Goal: Check status: Check status

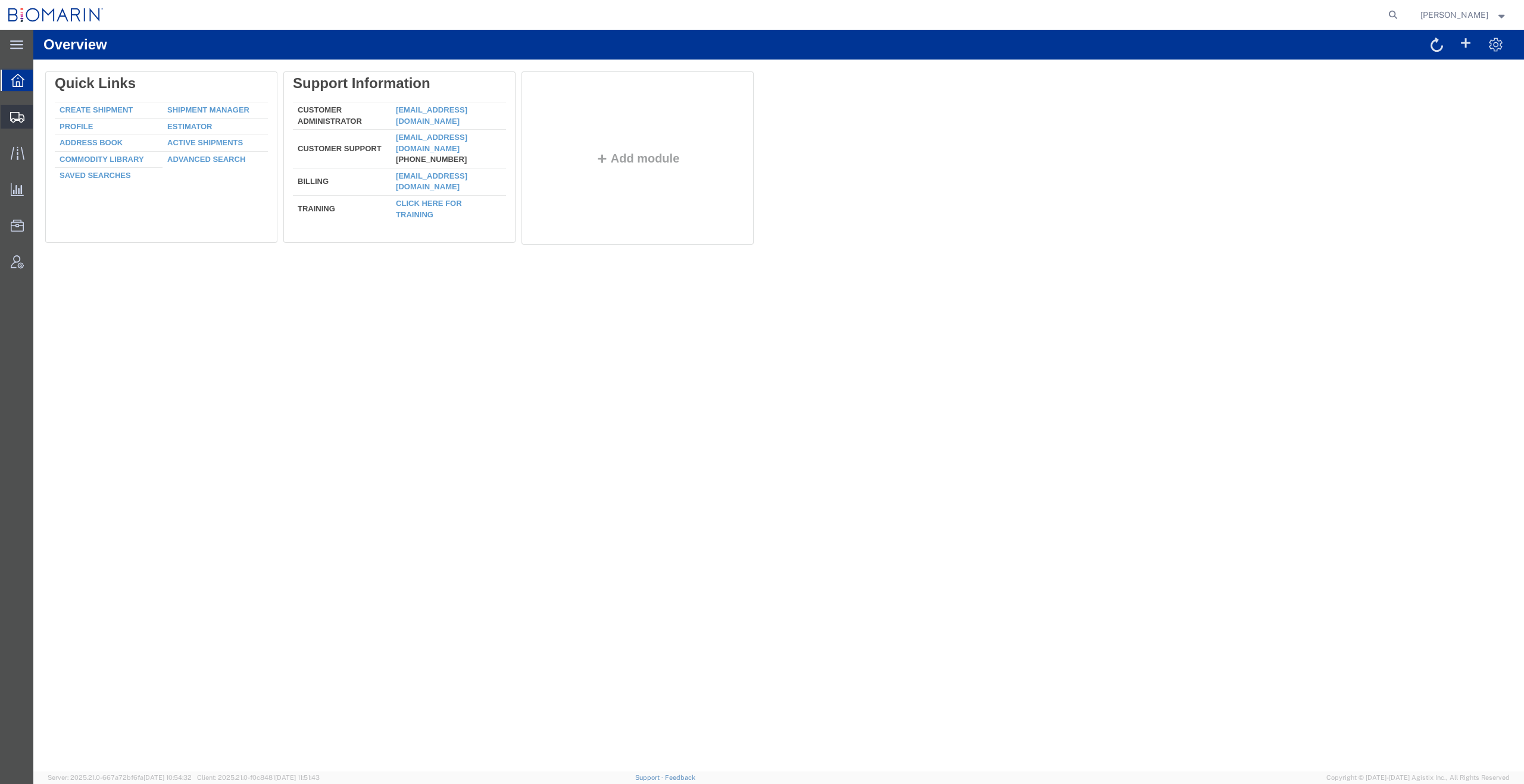
click at [0, 0] on span "Shipment Manager" at bounding box center [0, 0] width 0 height 0
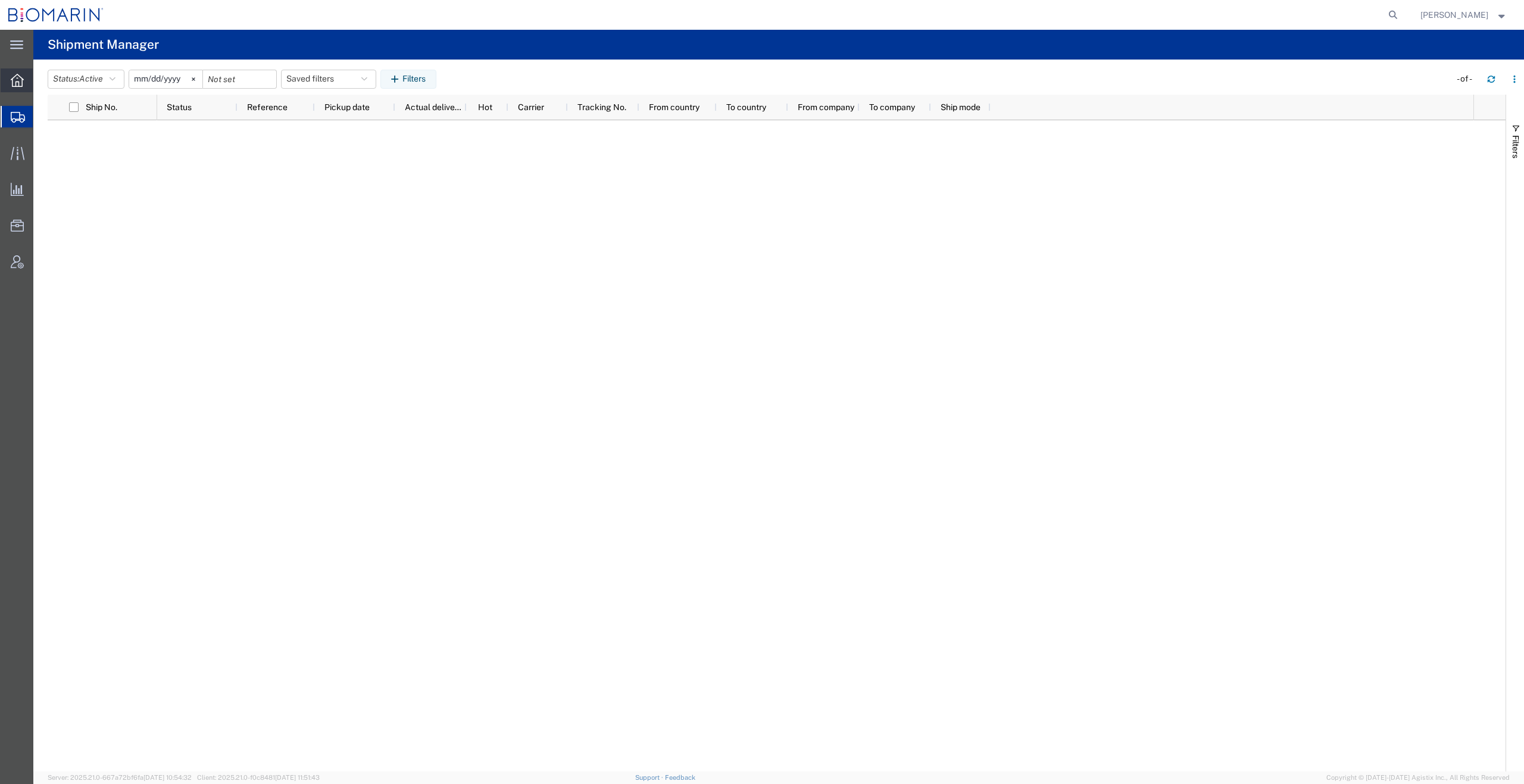
click at [17, 81] on icon at bounding box center [17, 80] width 13 height 13
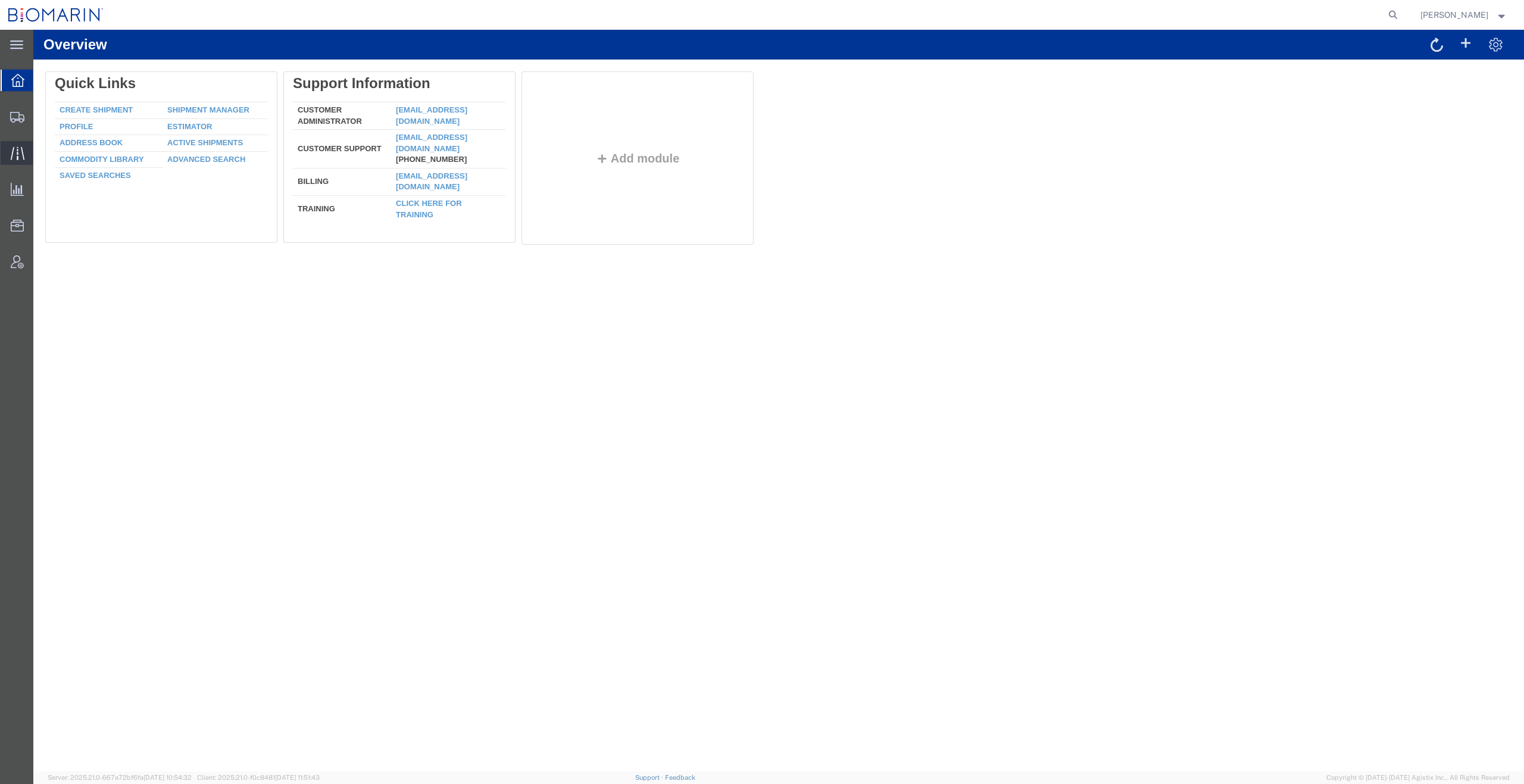
click at [41, 152] on span "Traffic" at bounding box center [37, 153] width 8 height 24
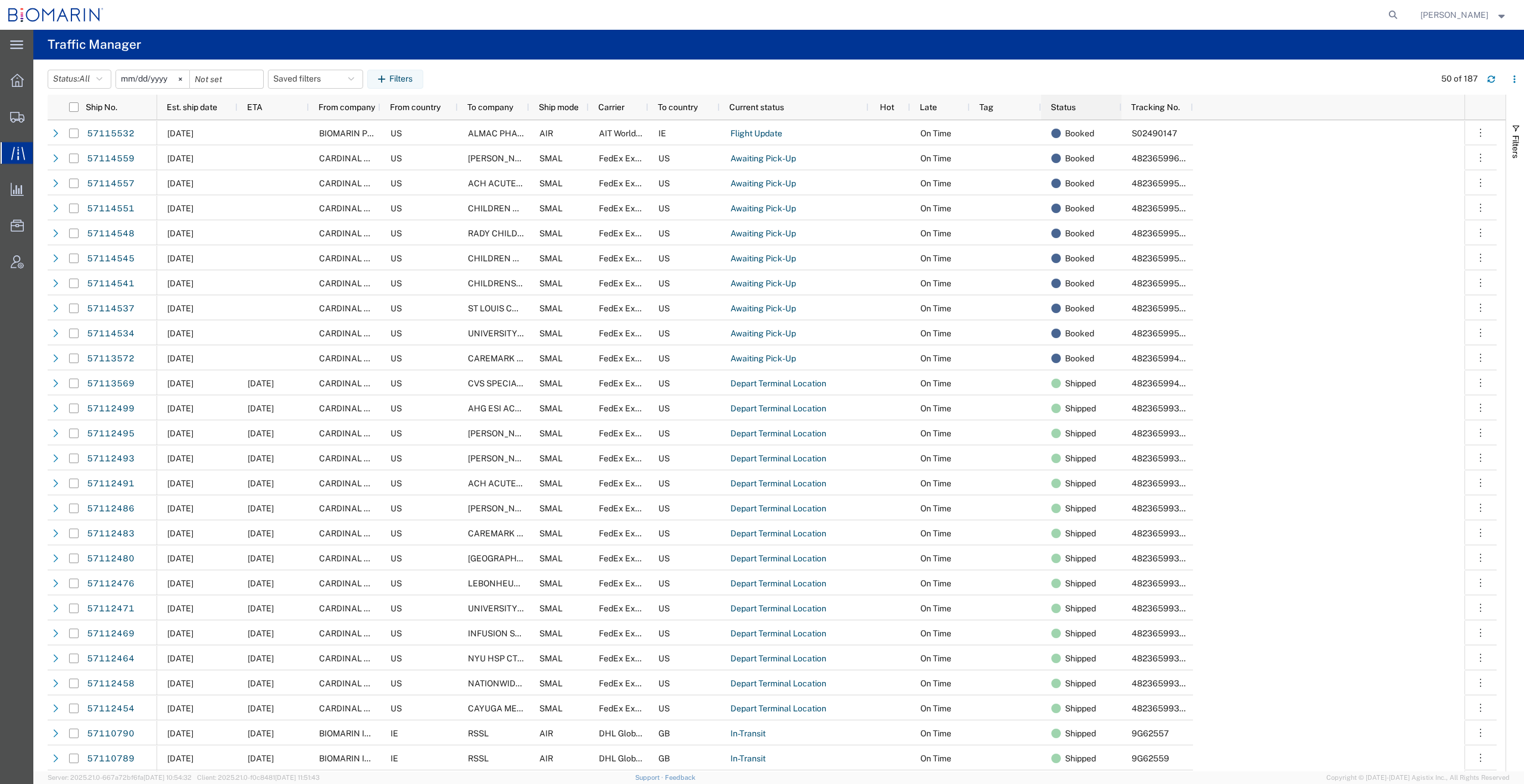
click at [1076, 104] on span "Status" at bounding box center [1063, 107] width 25 height 10
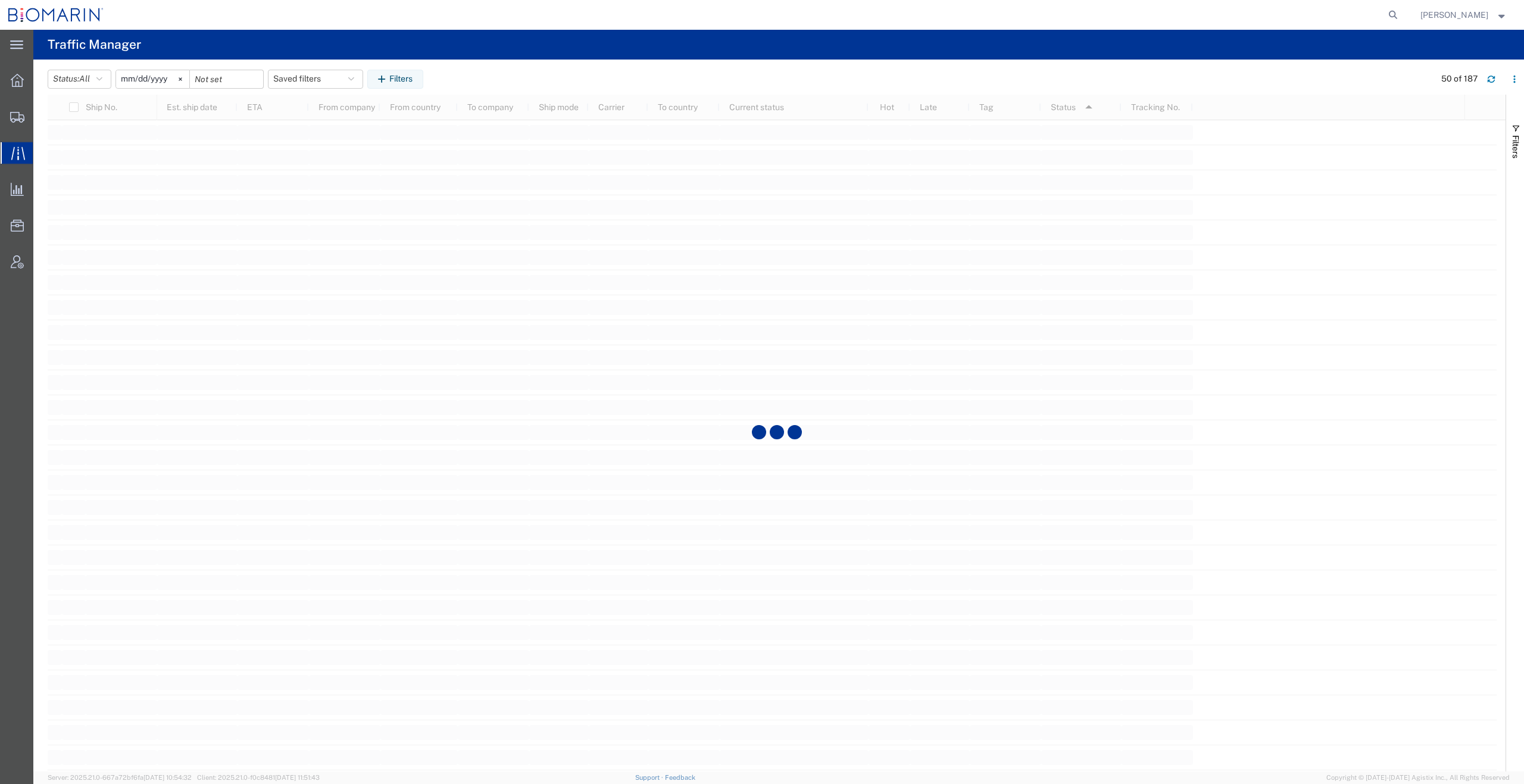
scroll to position [3692, 0]
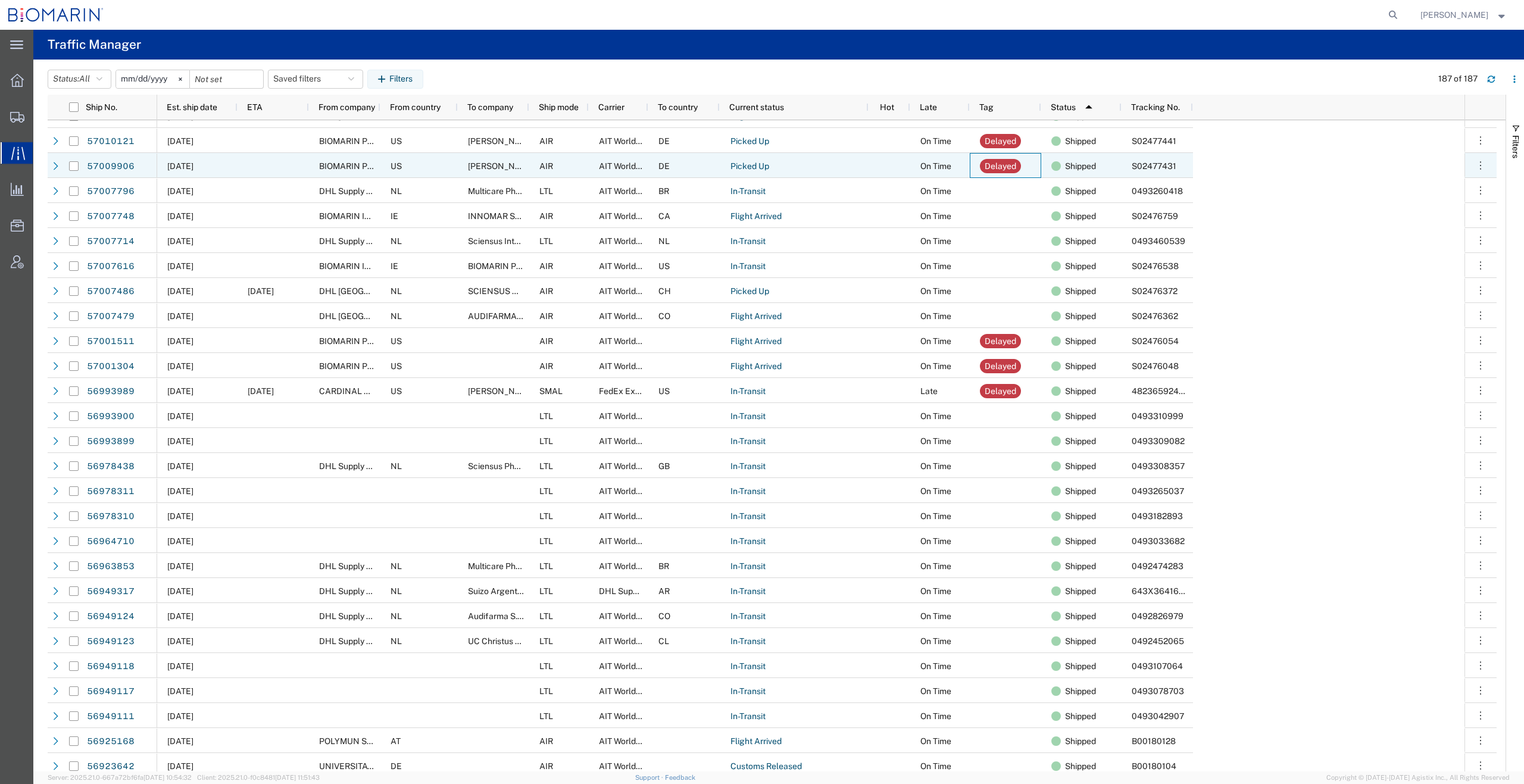
click at [1005, 166] on div "Delayed" at bounding box center [1001, 166] width 32 height 15
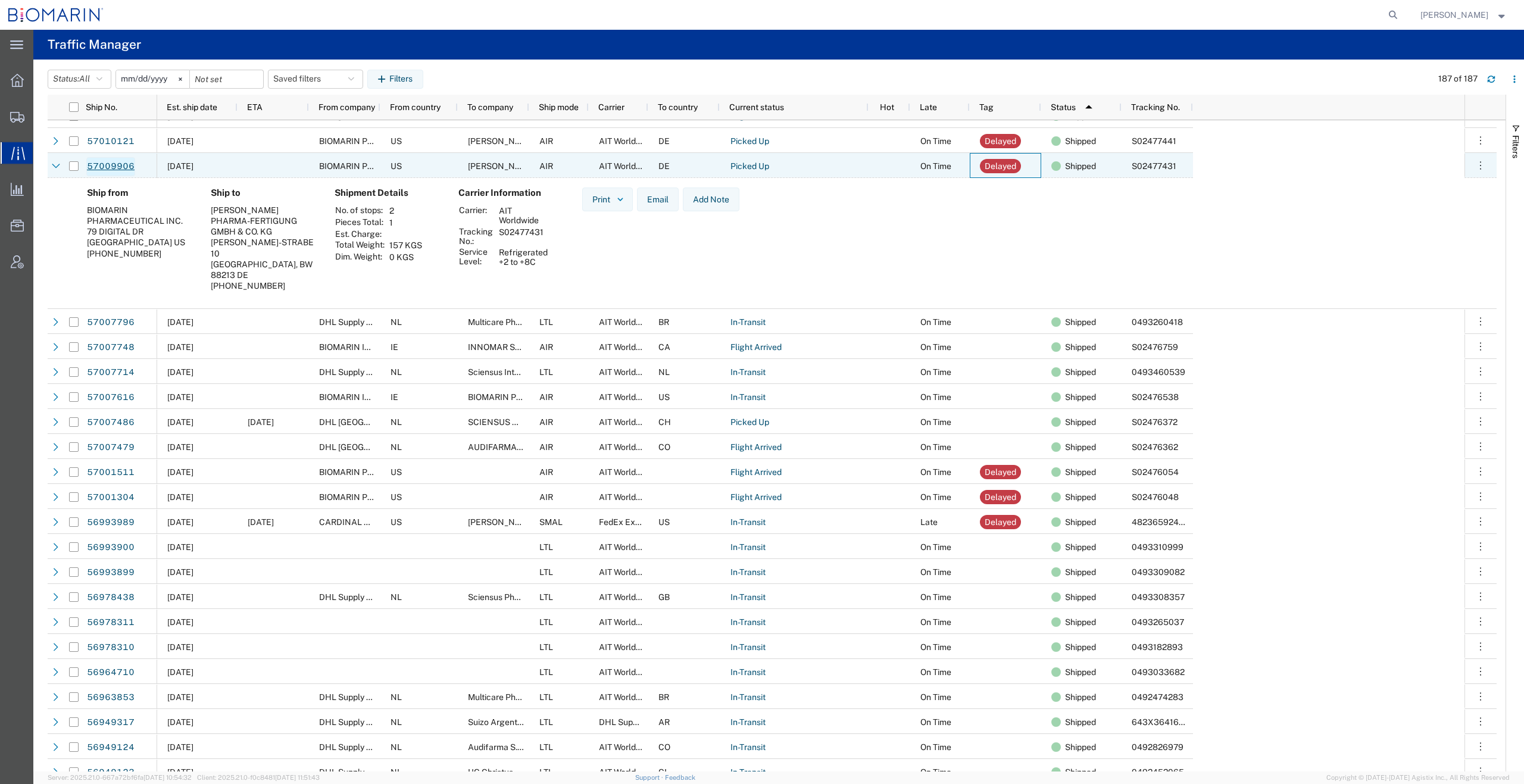
click at [119, 164] on link "57009906" at bounding box center [110, 167] width 49 height 19
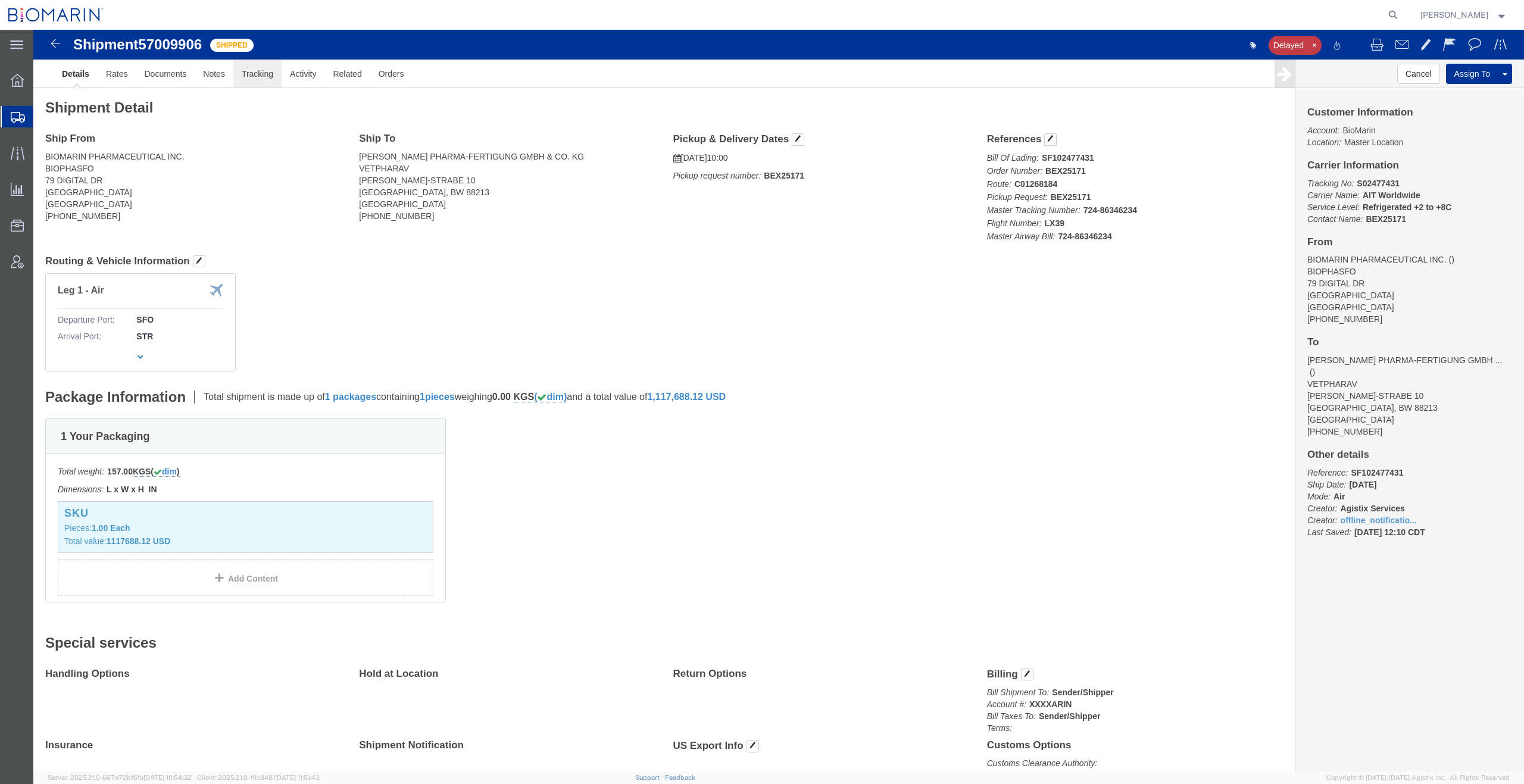
click link "Tracking"
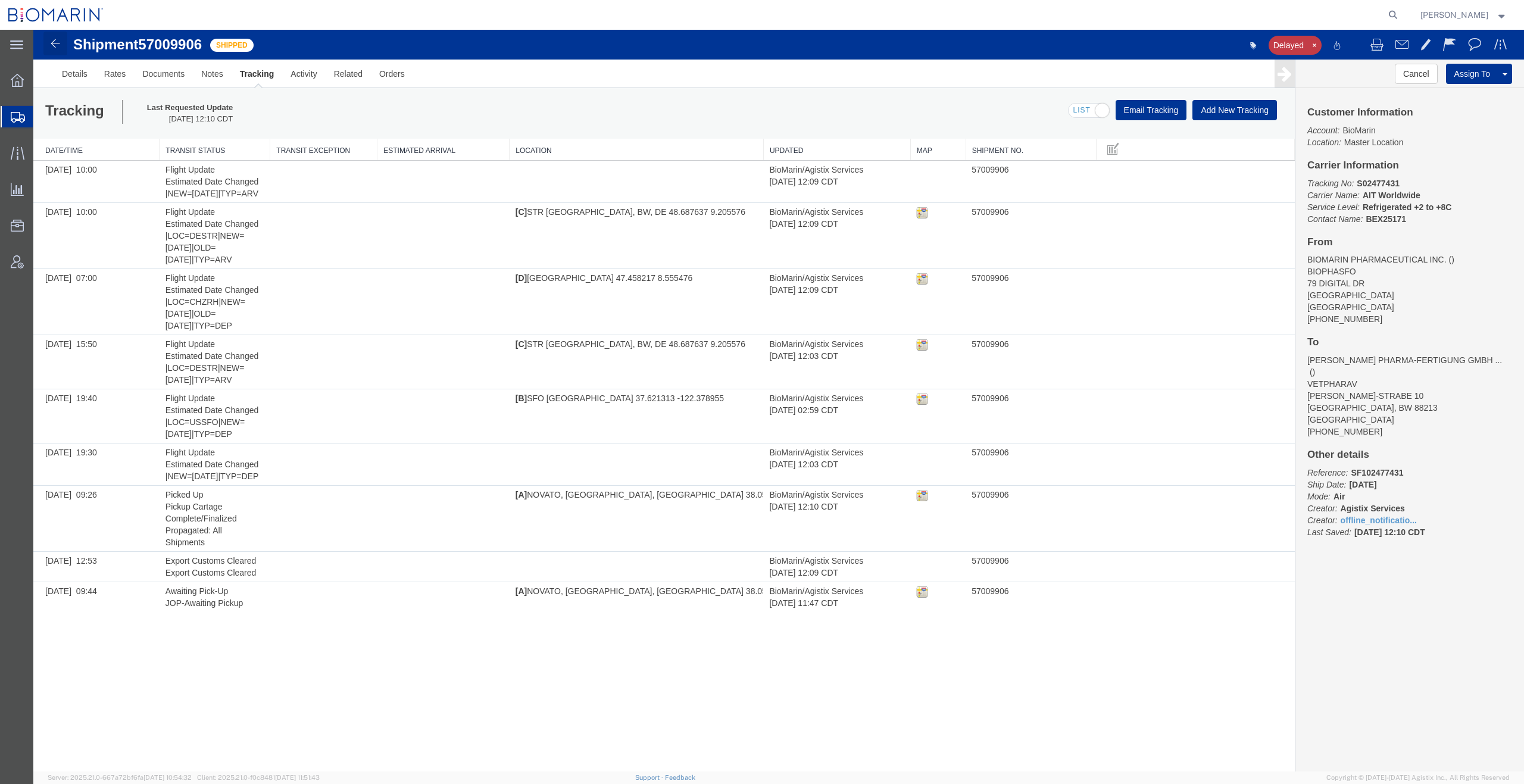
click at [61, 43] on img at bounding box center [55, 43] width 15 height 15
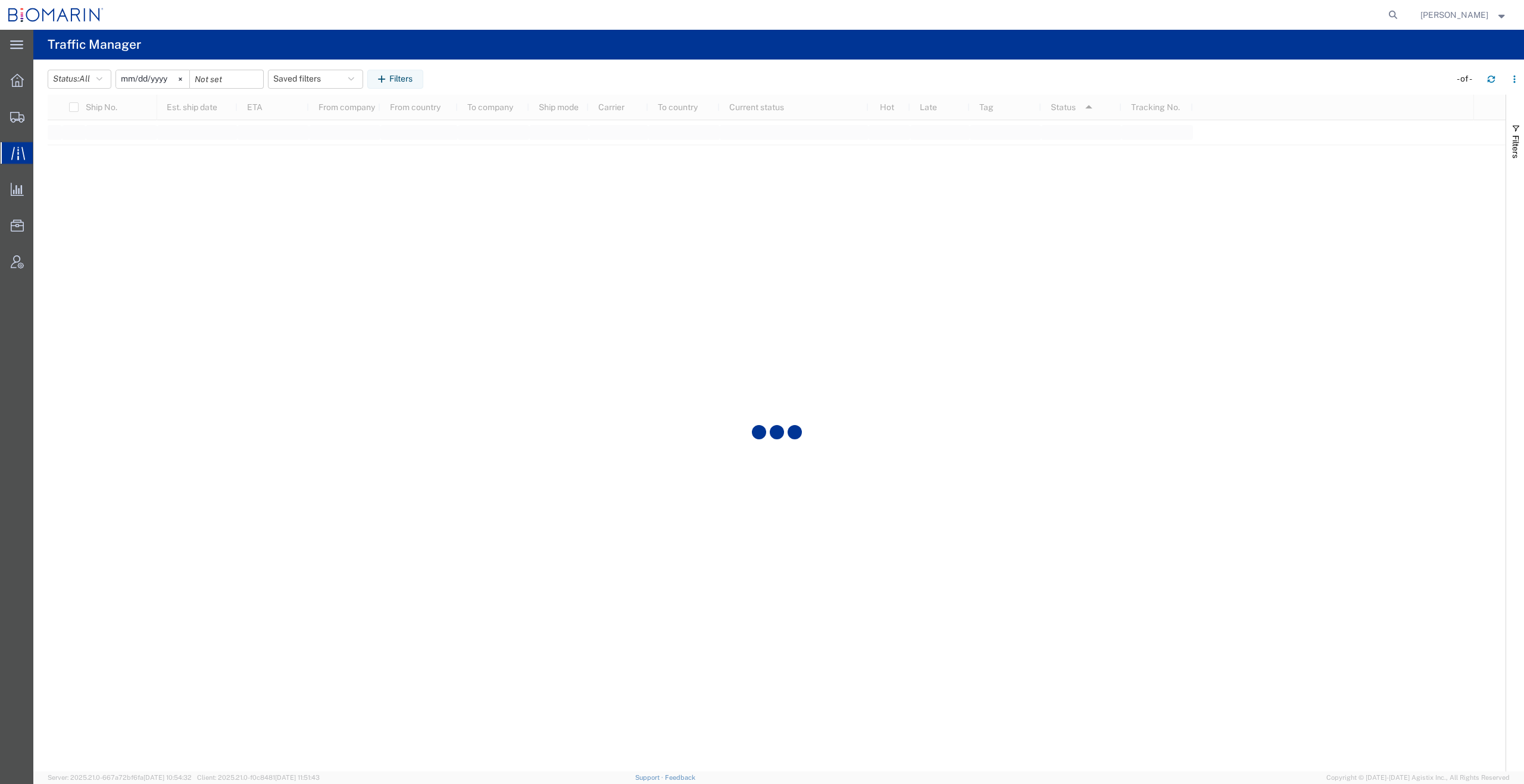
scroll to position [1549, 0]
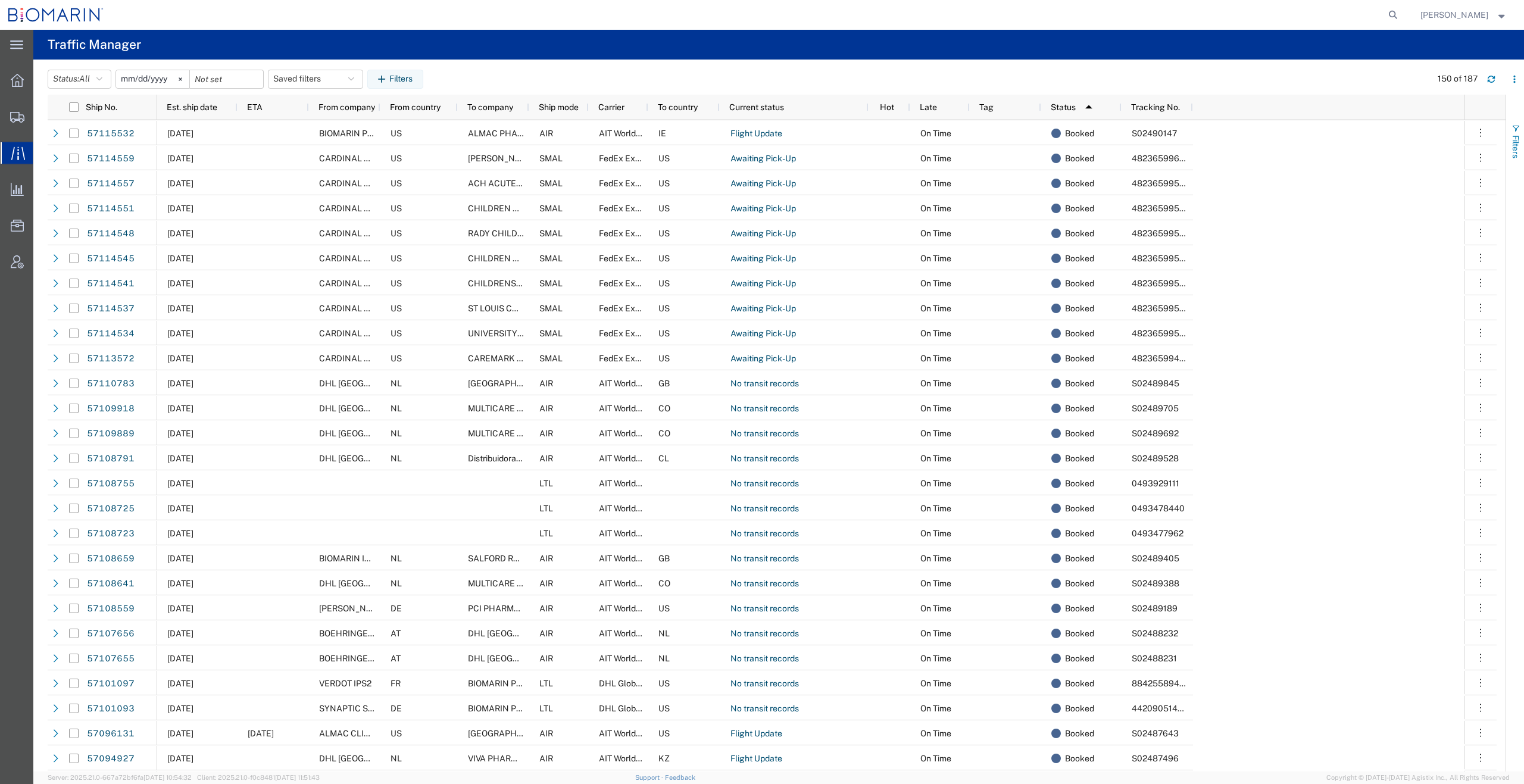
click at [1514, 128] on span "button" at bounding box center [1516, 128] width 10 height 10
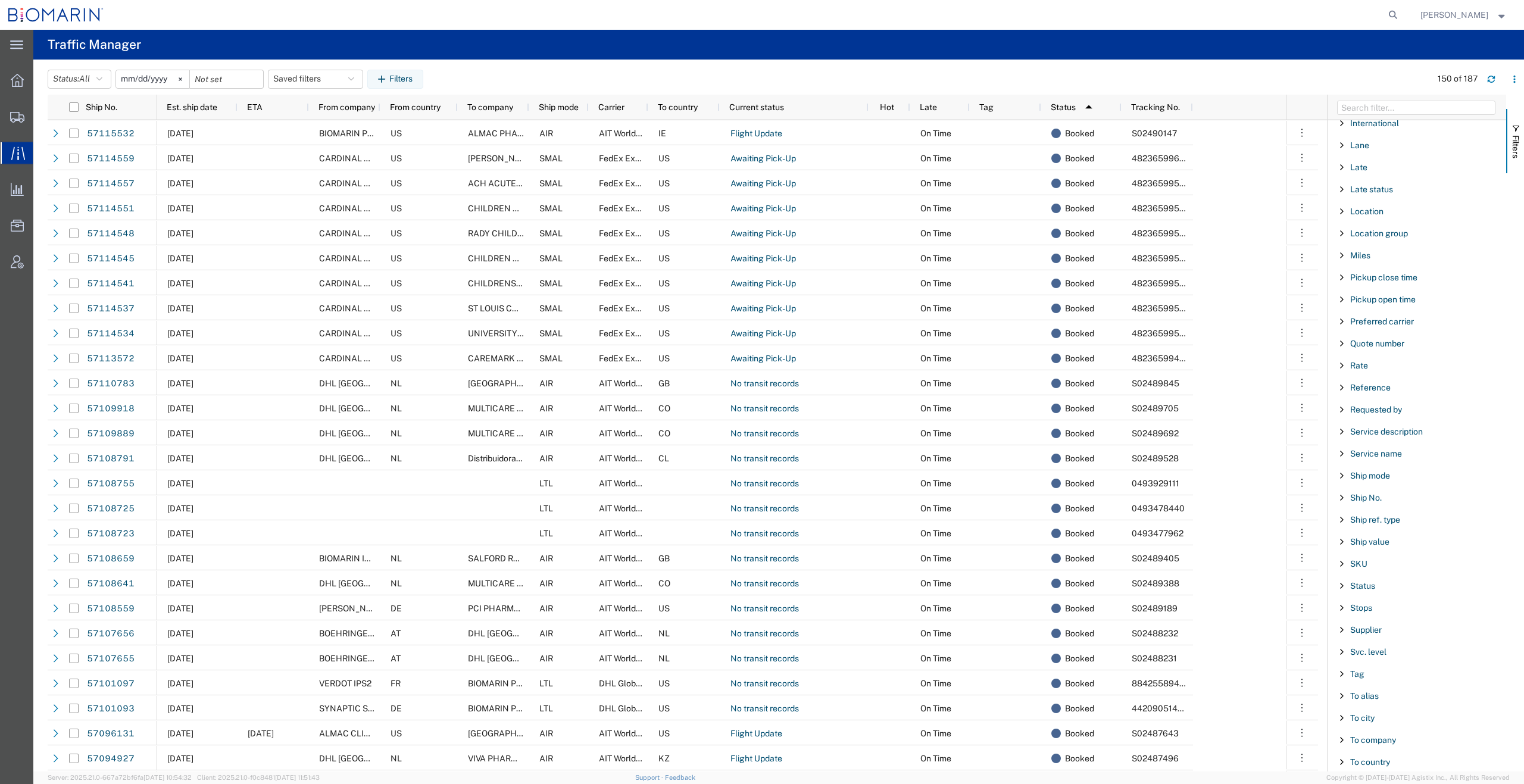
scroll to position [653, 0]
click at [1340, 576] on span "Filter List 67 Filters" at bounding box center [1342, 580] width 10 height 10
click at [1480, 615] on select "includes excludes" at bounding box center [1421, 613] width 156 height 19
click at [1343, 603] on select "includes excludes" at bounding box center [1421, 613] width 156 height 19
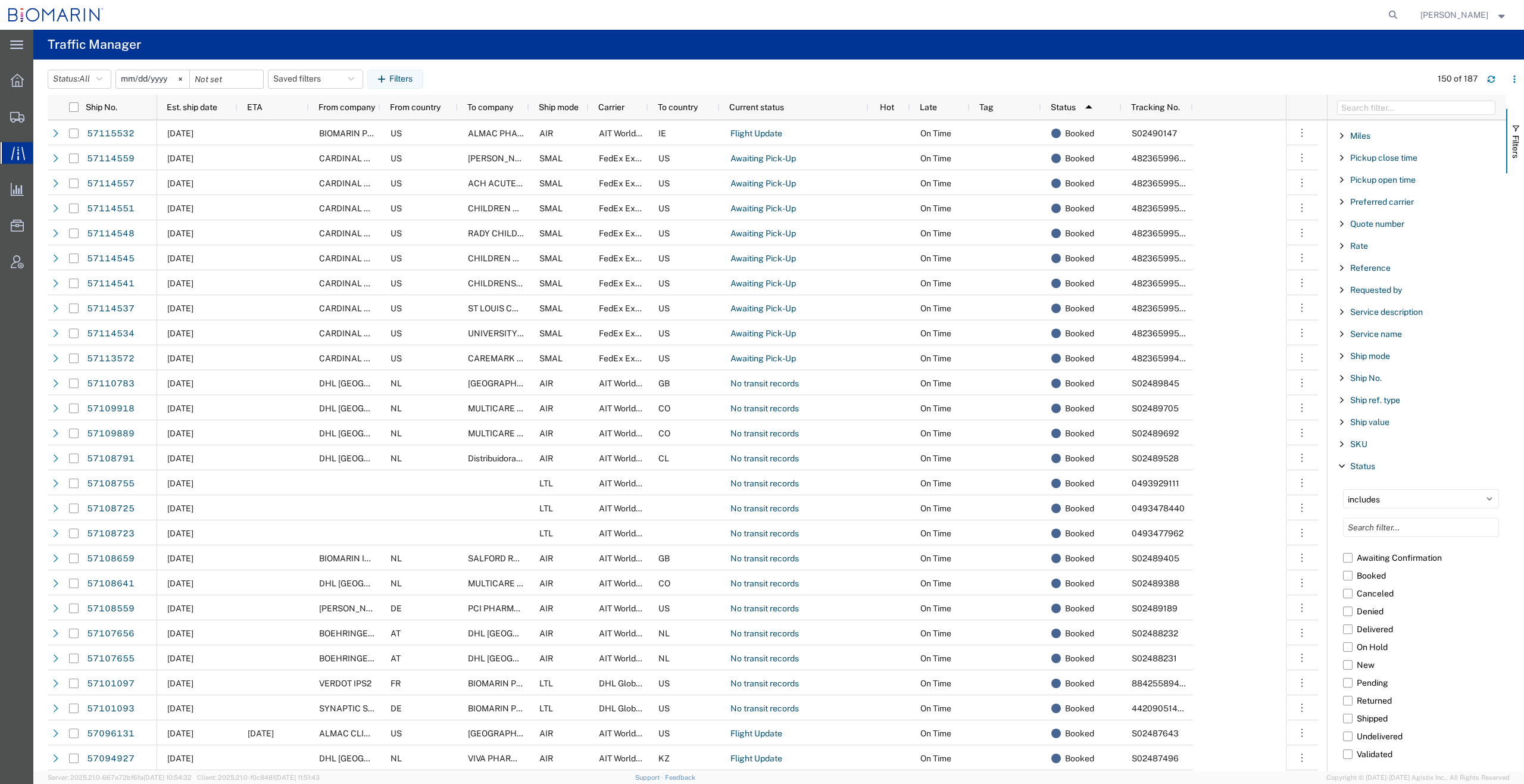
scroll to position [0, 0]
click at [1339, 463] on span "Filter List 67 Filters" at bounding box center [1342, 466] width 10 height 10
click at [1086, 102] on img at bounding box center [1089, 107] width 19 height 19
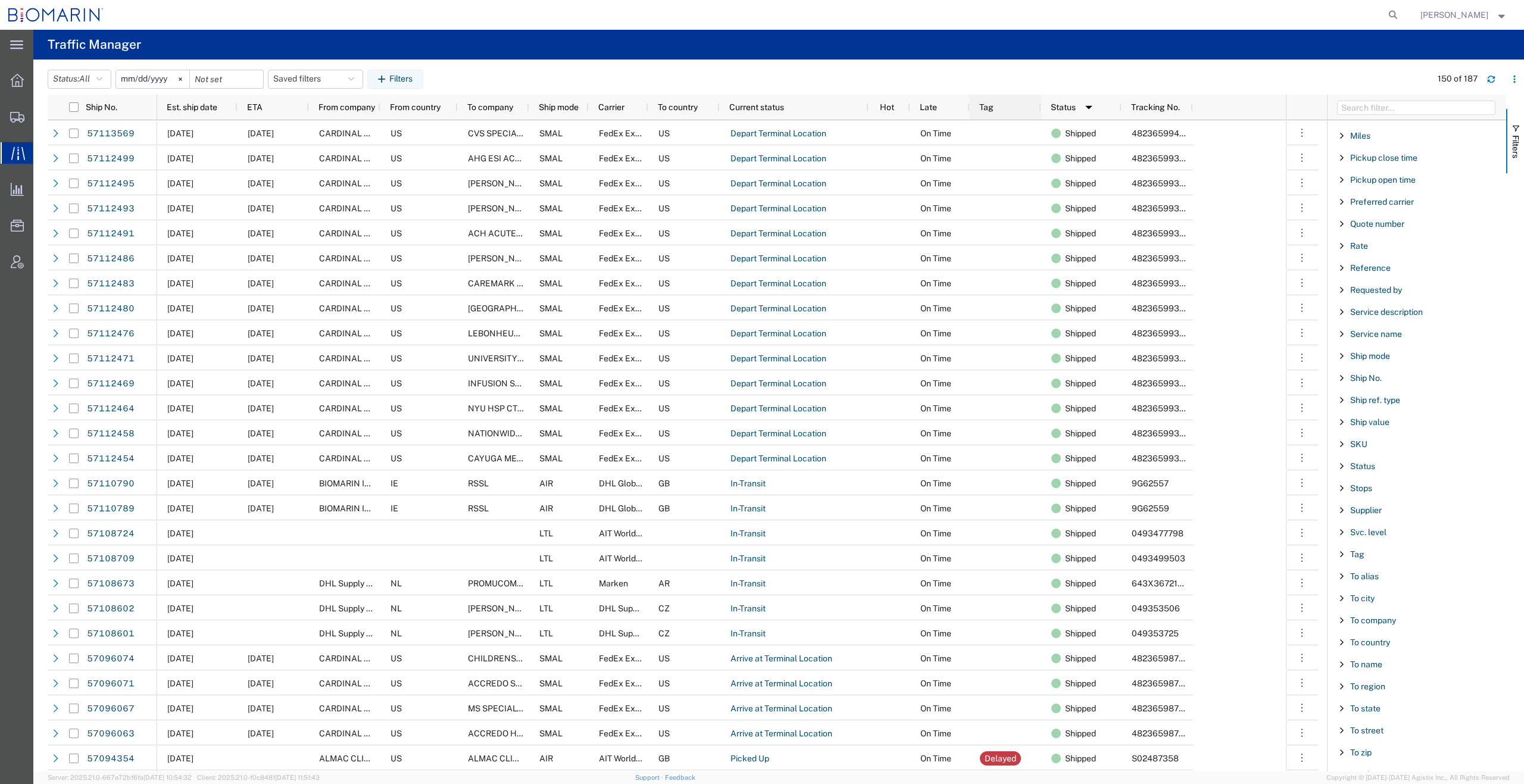
click at [995, 105] on div "Tag" at bounding box center [1008, 107] width 57 height 19
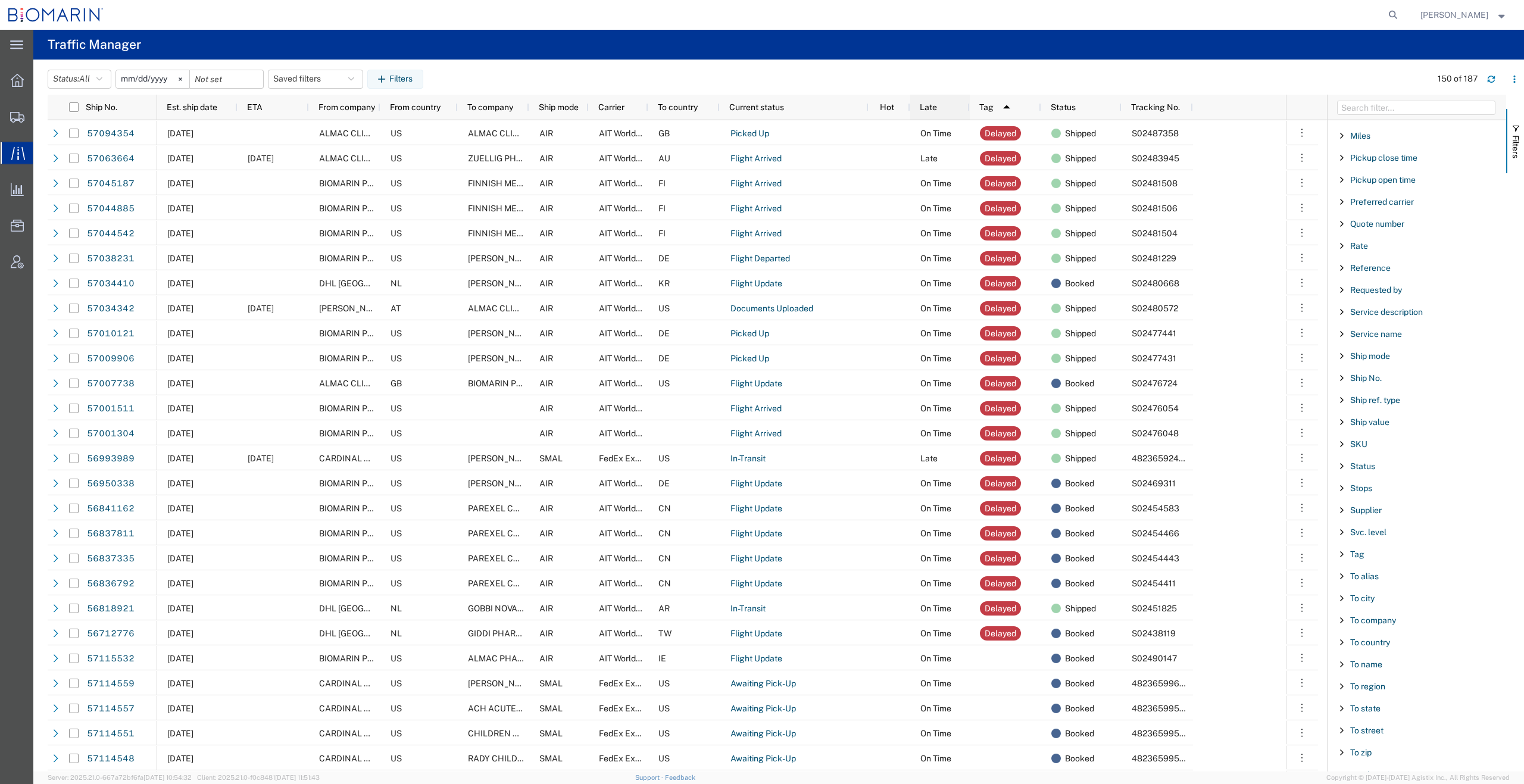
click at [931, 102] on span "Late" at bounding box center [928, 107] width 17 height 10
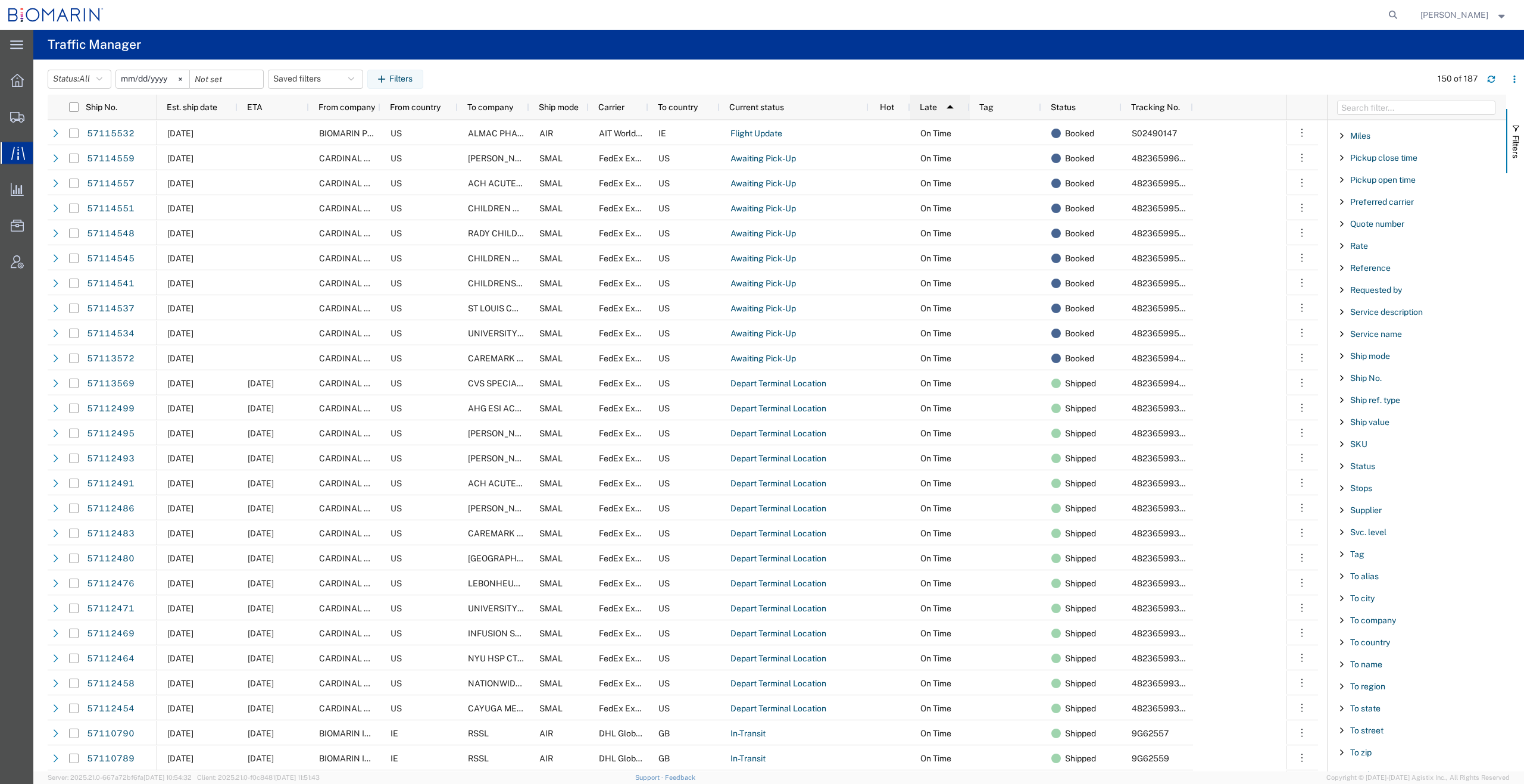
click at [931, 102] on span "Late" at bounding box center [928, 107] width 17 height 10
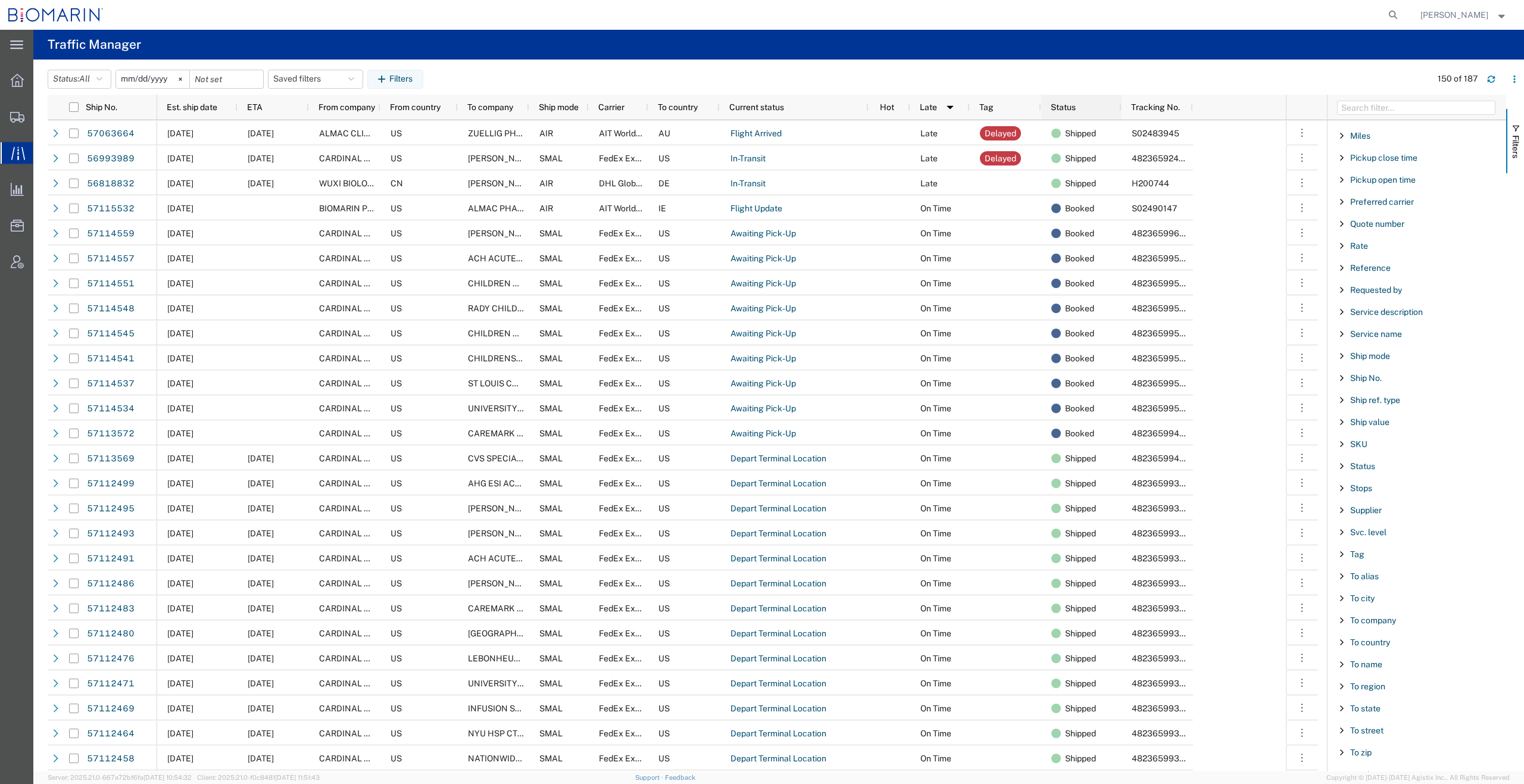
click at [1080, 105] on div "Status" at bounding box center [1084, 107] width 66 height 19
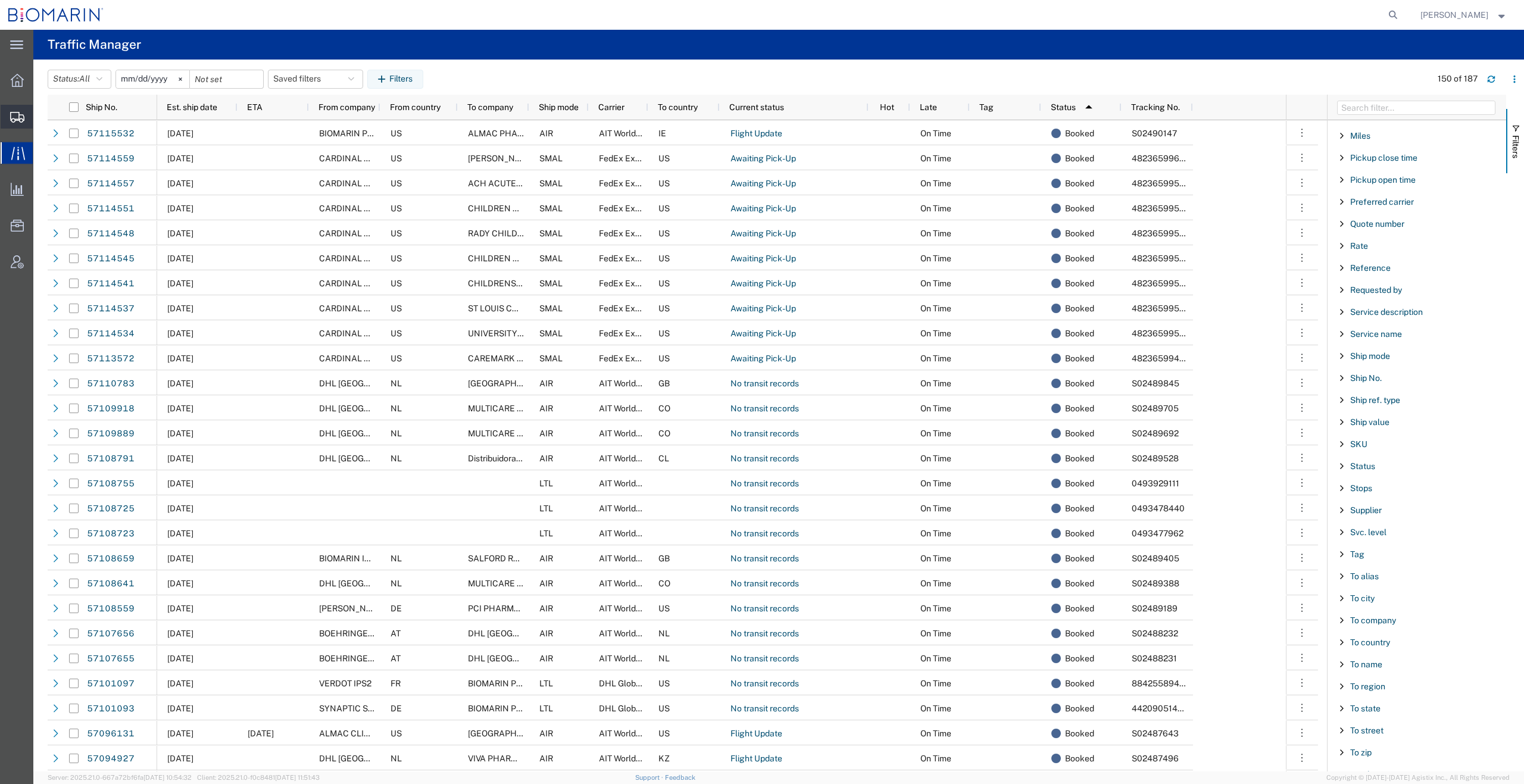
click at [0, 0] on span "Shipment Manager" at bounding box center [0, 0] width 0 height 0
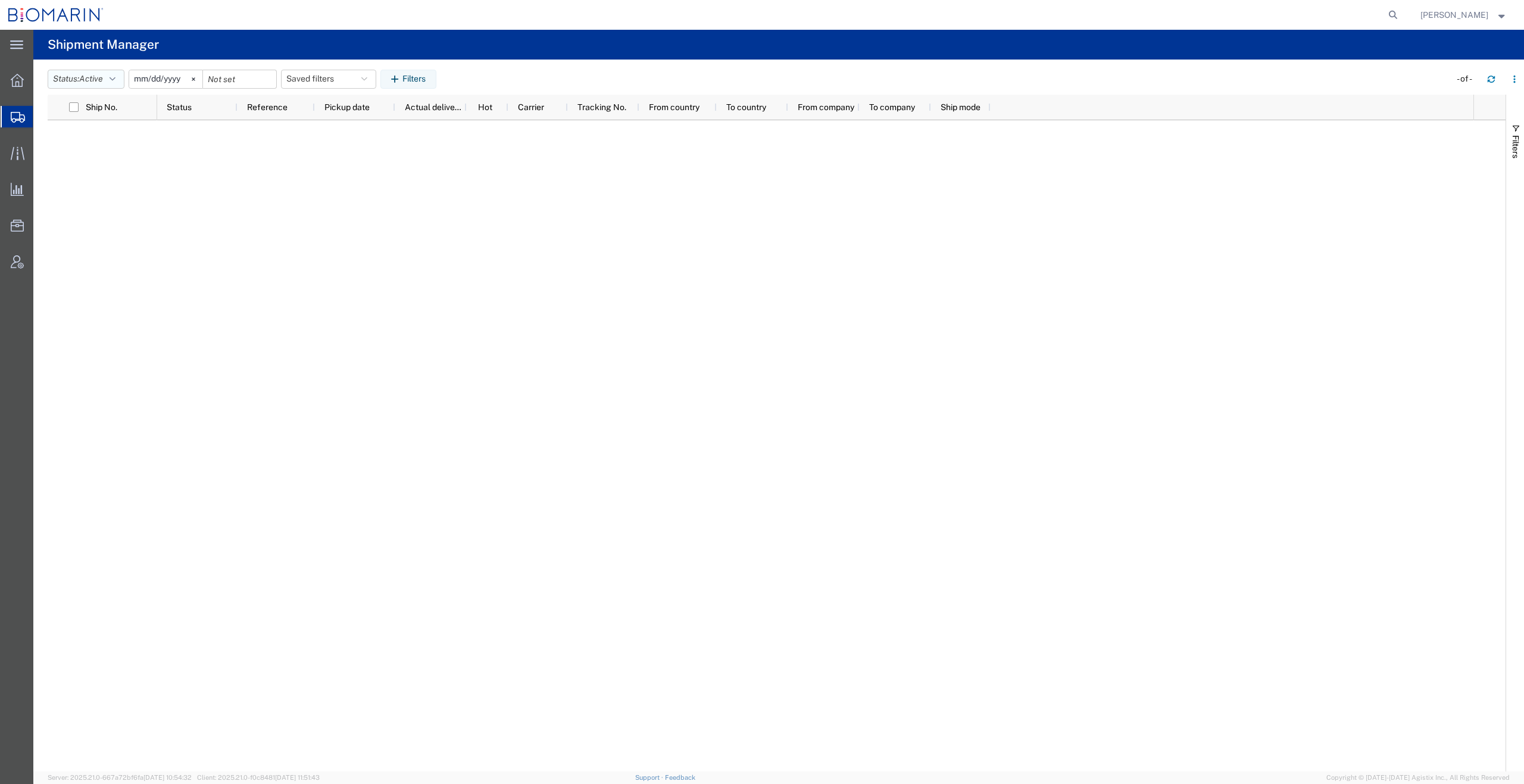
click at [116, 81] on icon "button" at bounding box center [112, 79] width 6 height 8
click at [93, 213] on span "Delivered" at bounding box center [117, 215] width 138 height 18
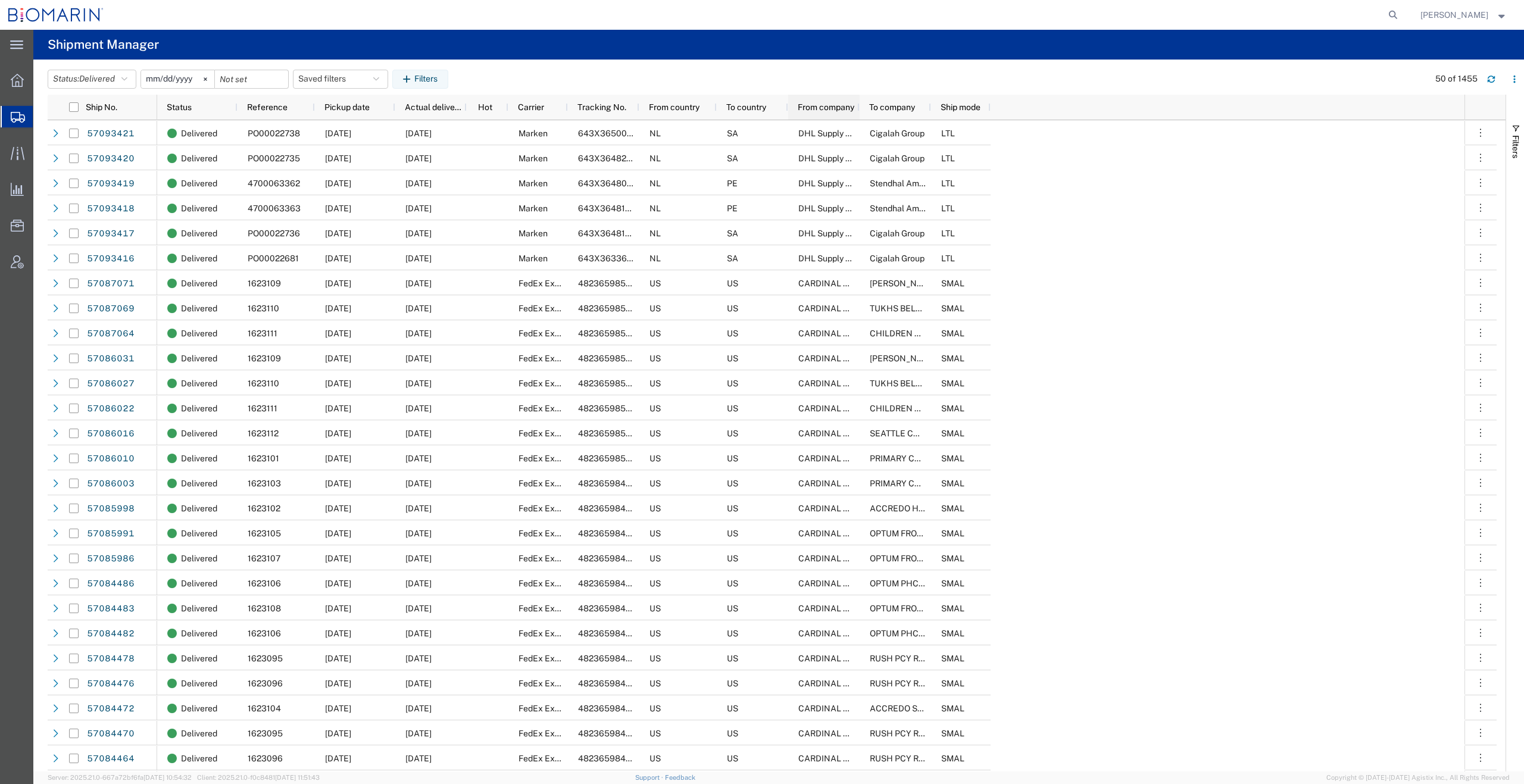
click at [822, 104] on span "From company" at bounding box center [826, 107] width 57 height 10
click at [822, 104] on span "From company" at bounding box center [815, 107] width 34 height 10
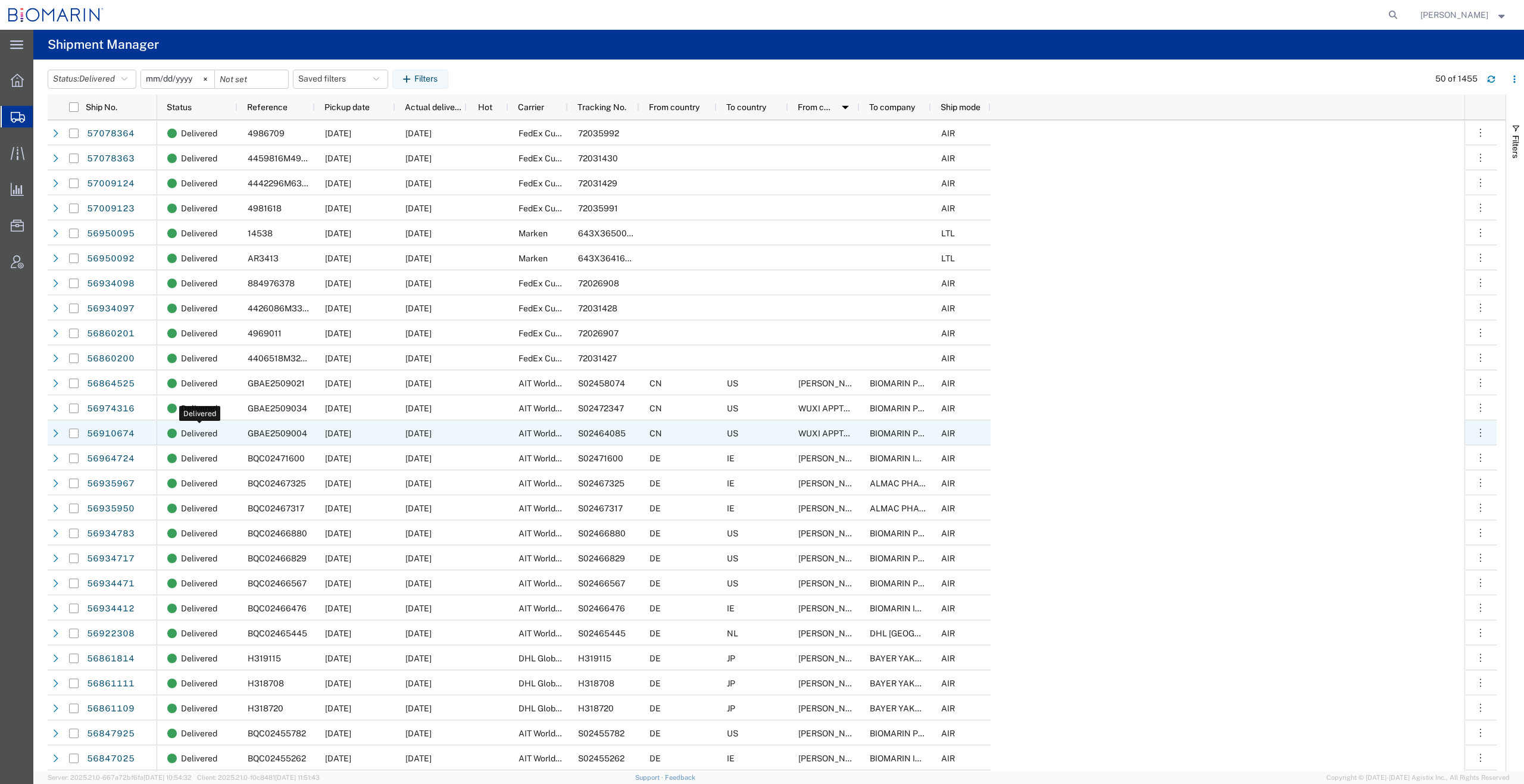
click at [213, 430] on span "Delivered" at bounding box center [199, 433] width 36 height 25
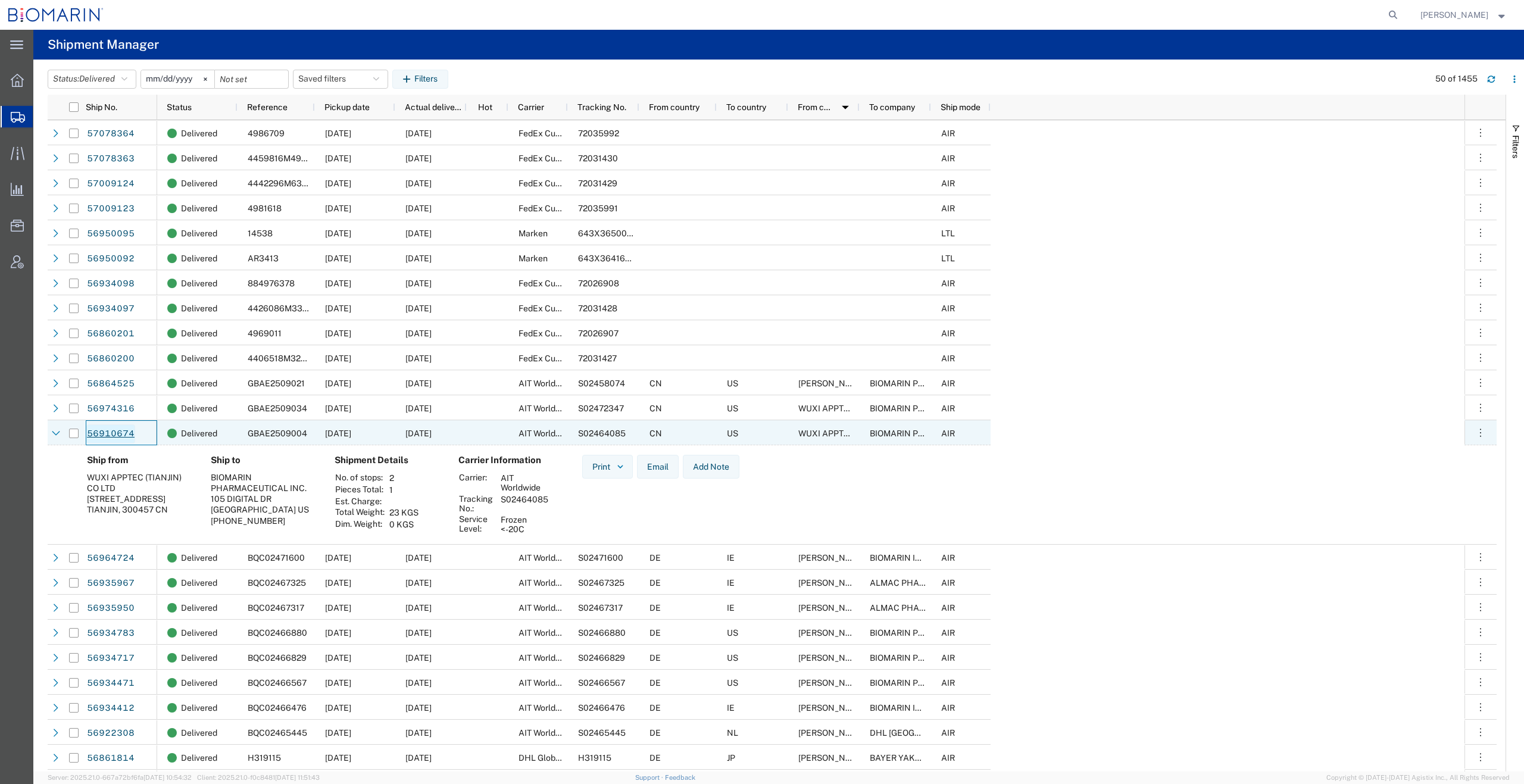
click at [110, 425] on link "56910674" at bounding box center [110, 434] width 49 height 19
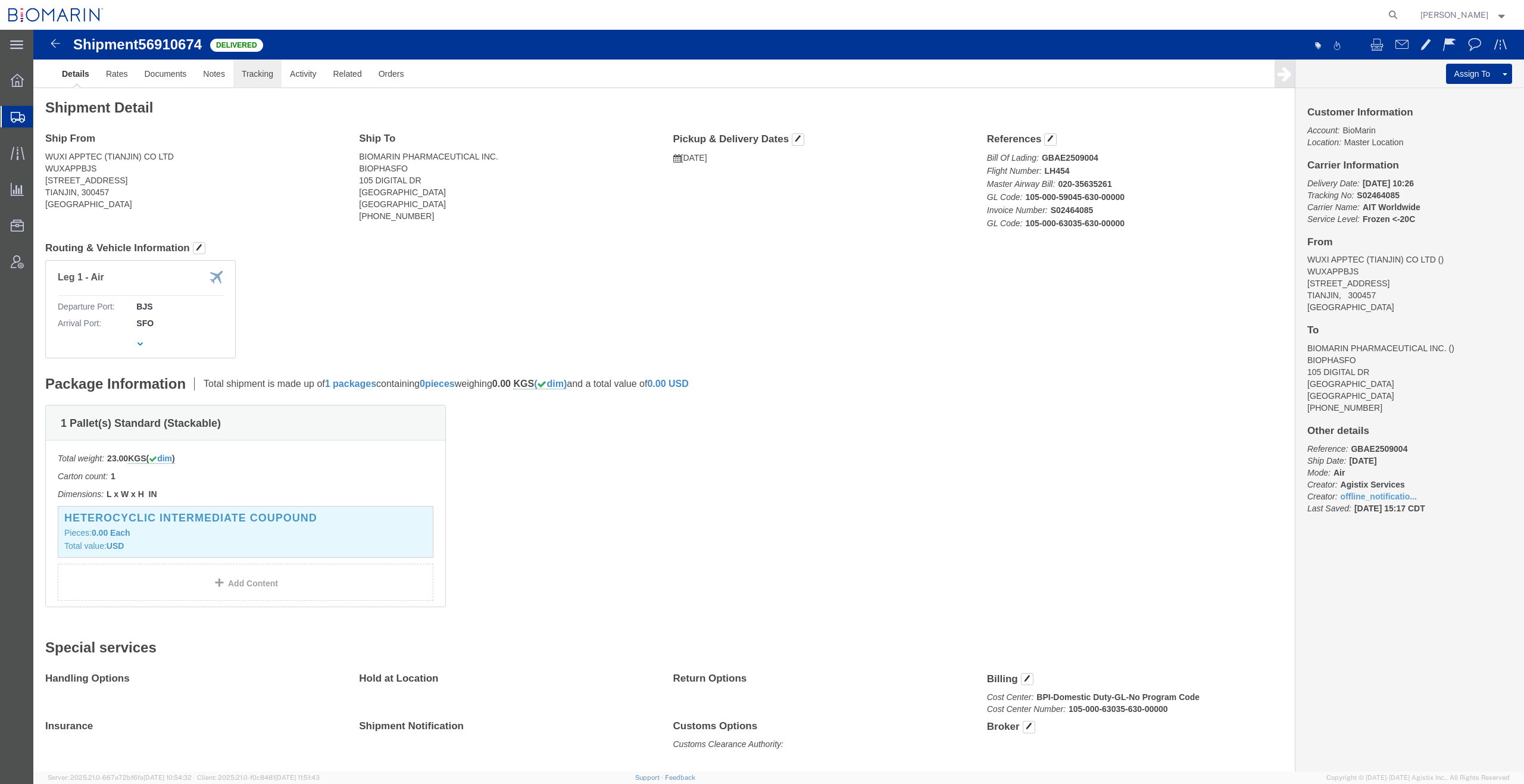
click link "Tracking"
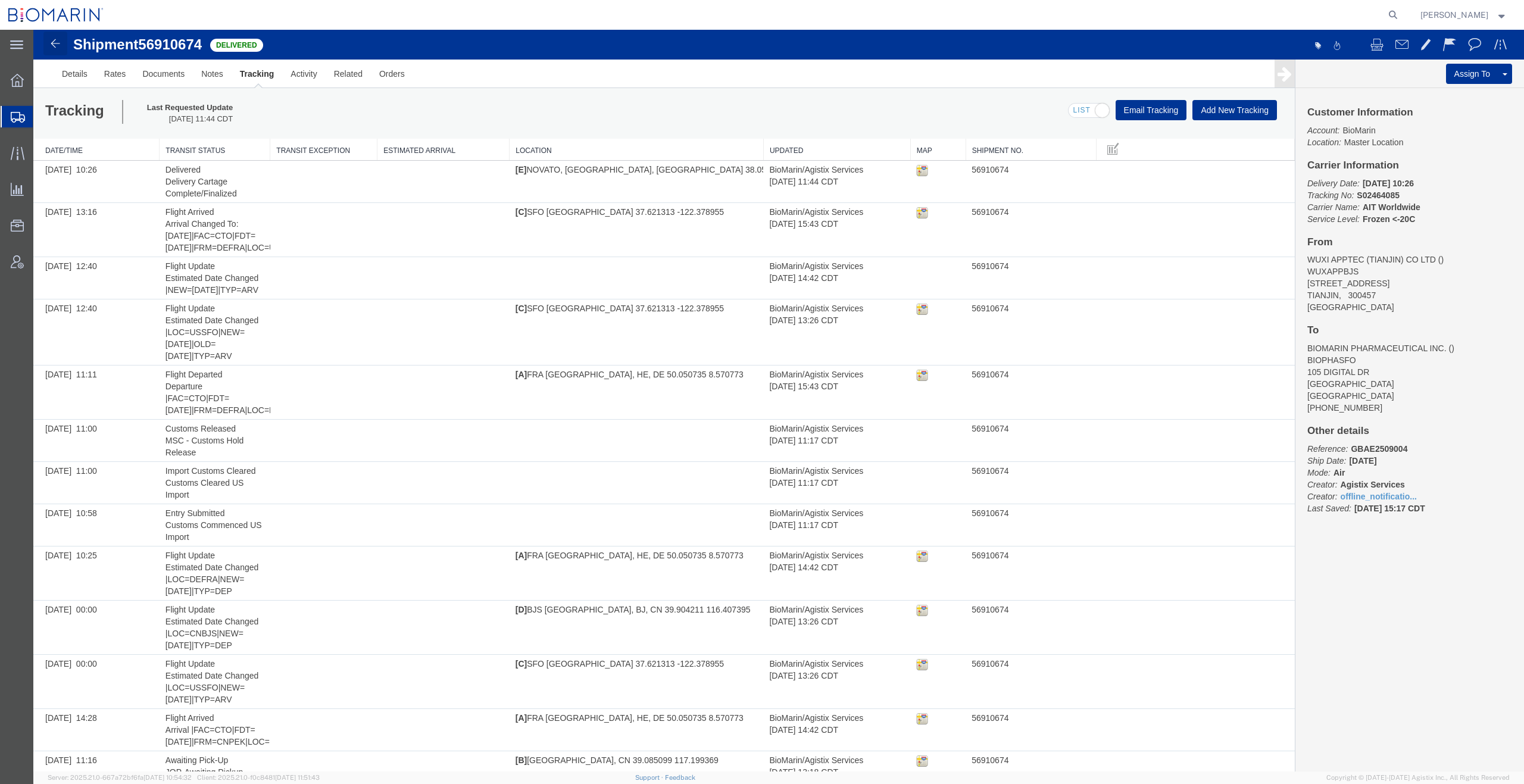
click at [53, 43] on img at bounding box center [55, 43] width 15 height 15
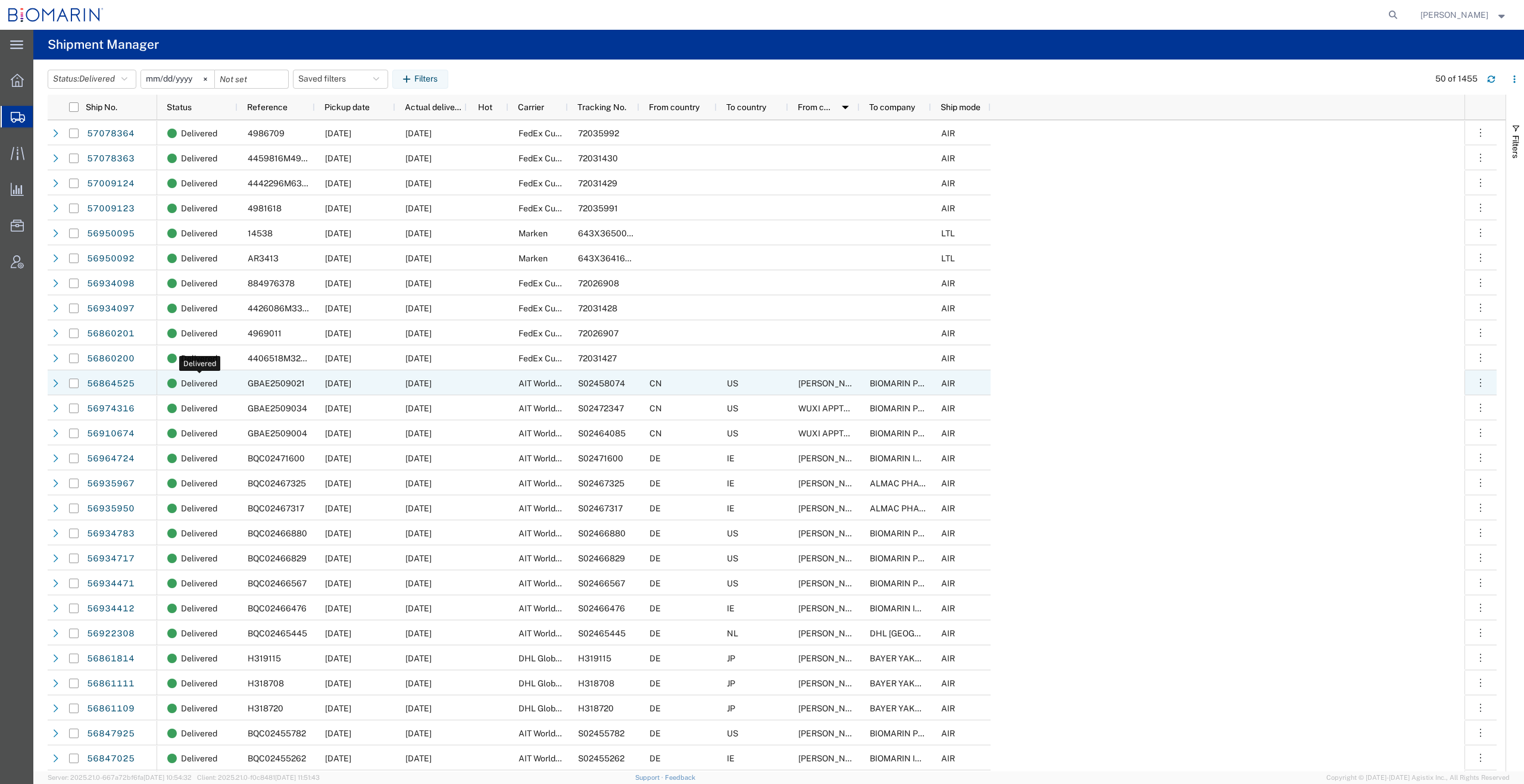
click at [197, 379] on span "Delivered" at bounding box center [199, 383] width 36 height 25
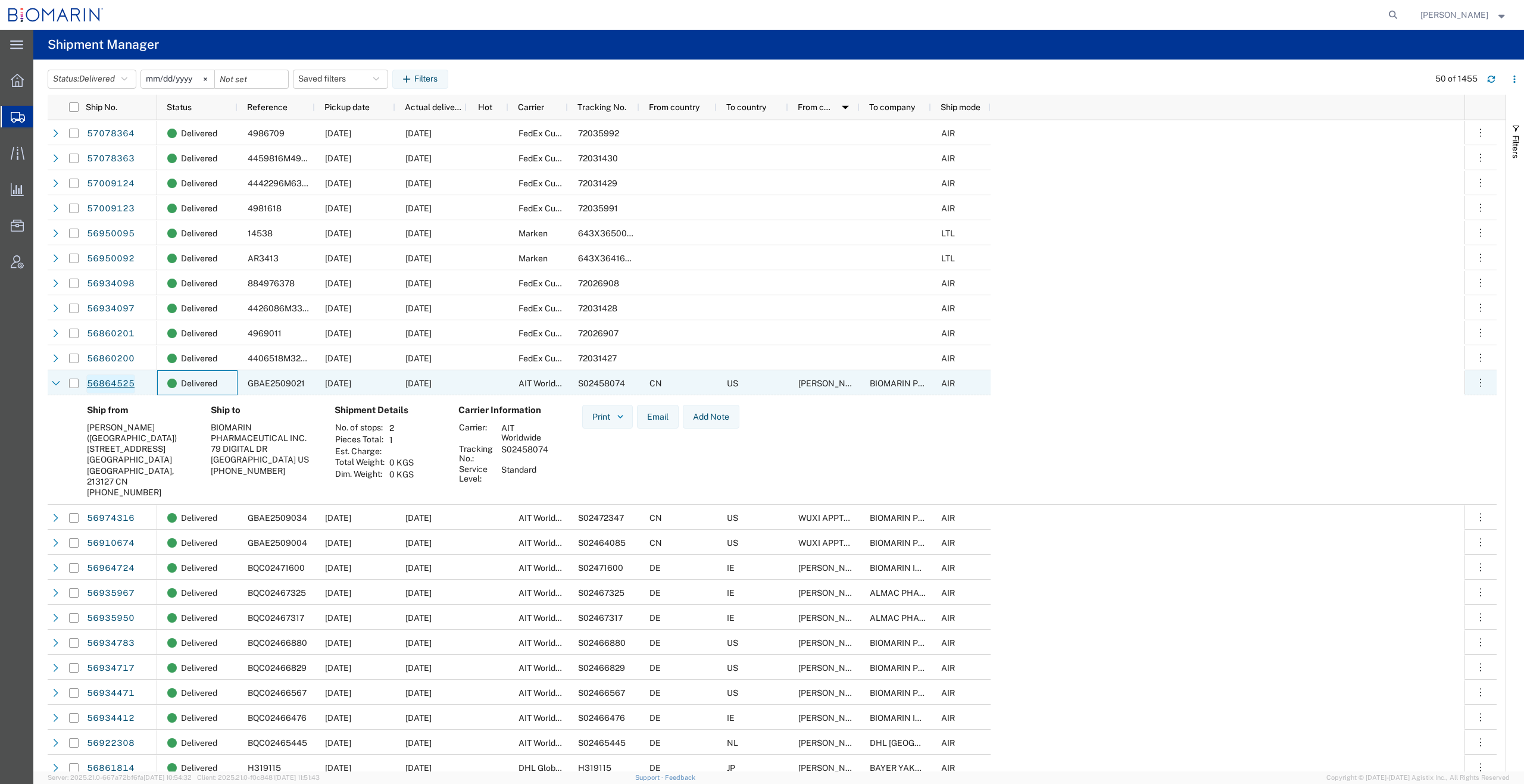
click at [112, 383] on link "56864525" at bounding box center [110, 384] width 49 height 19
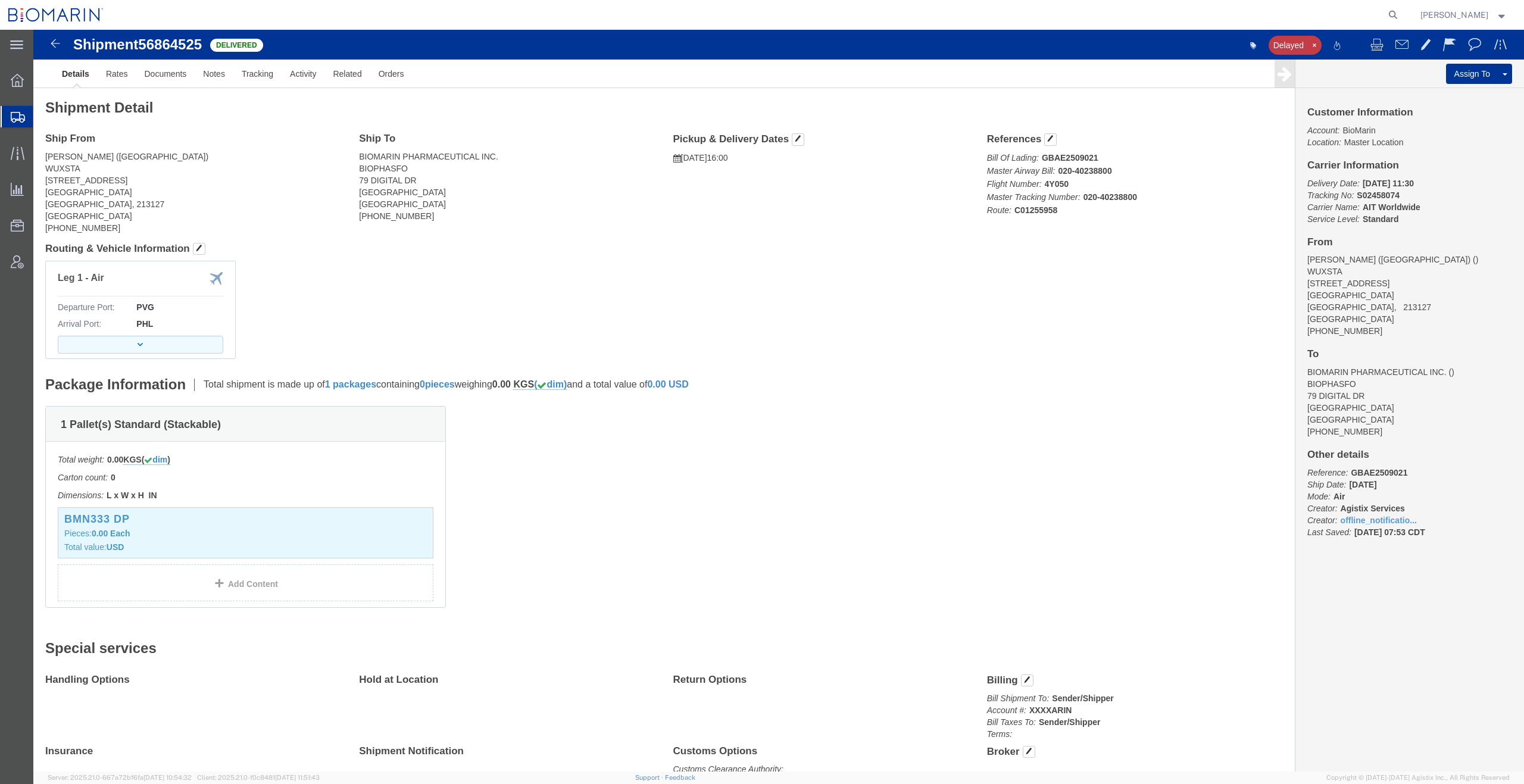
click button "button"
click link "Tracking"
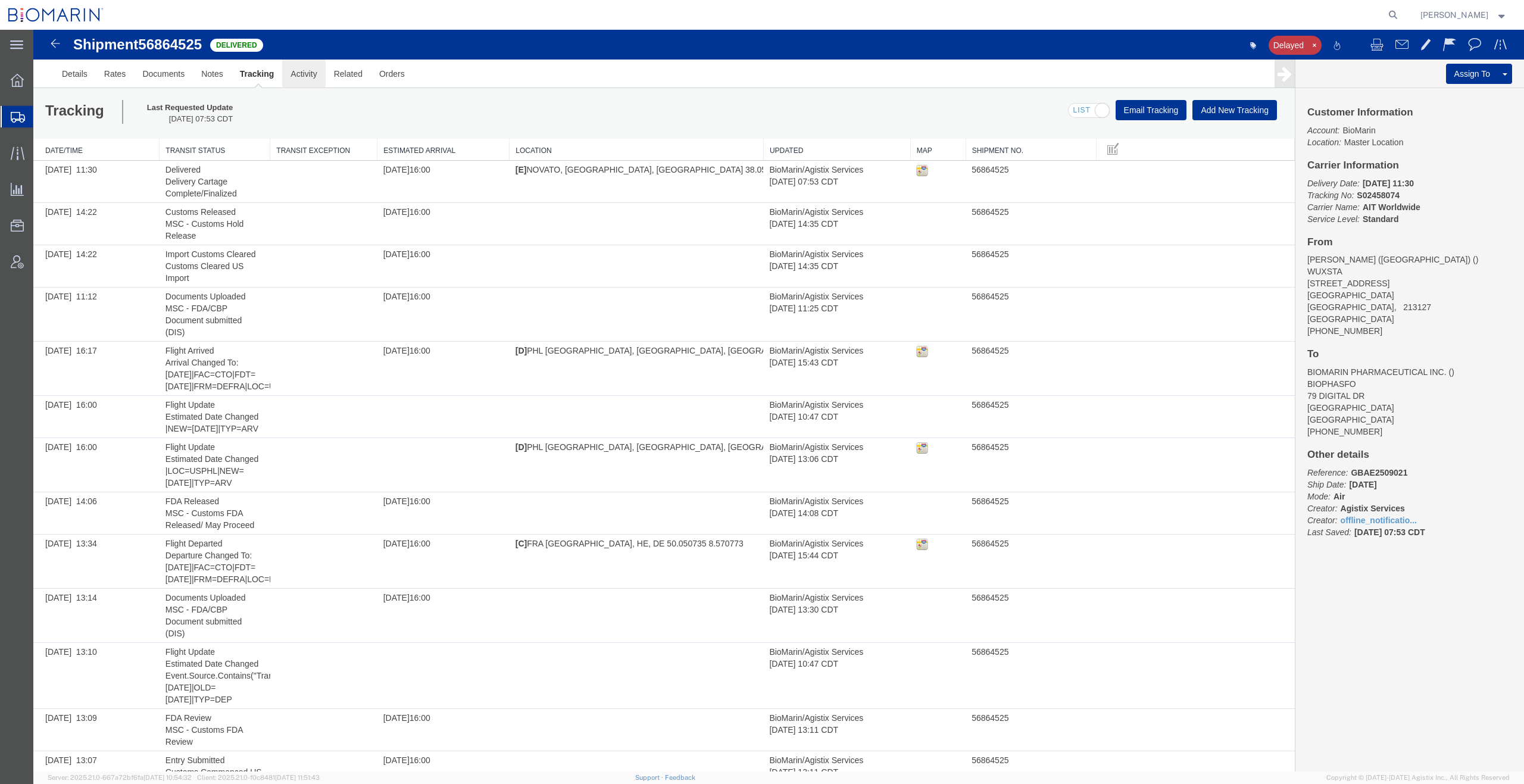
click at [299, 77] on link "Activity" at bounding box center [304, 74] width 43 height 29
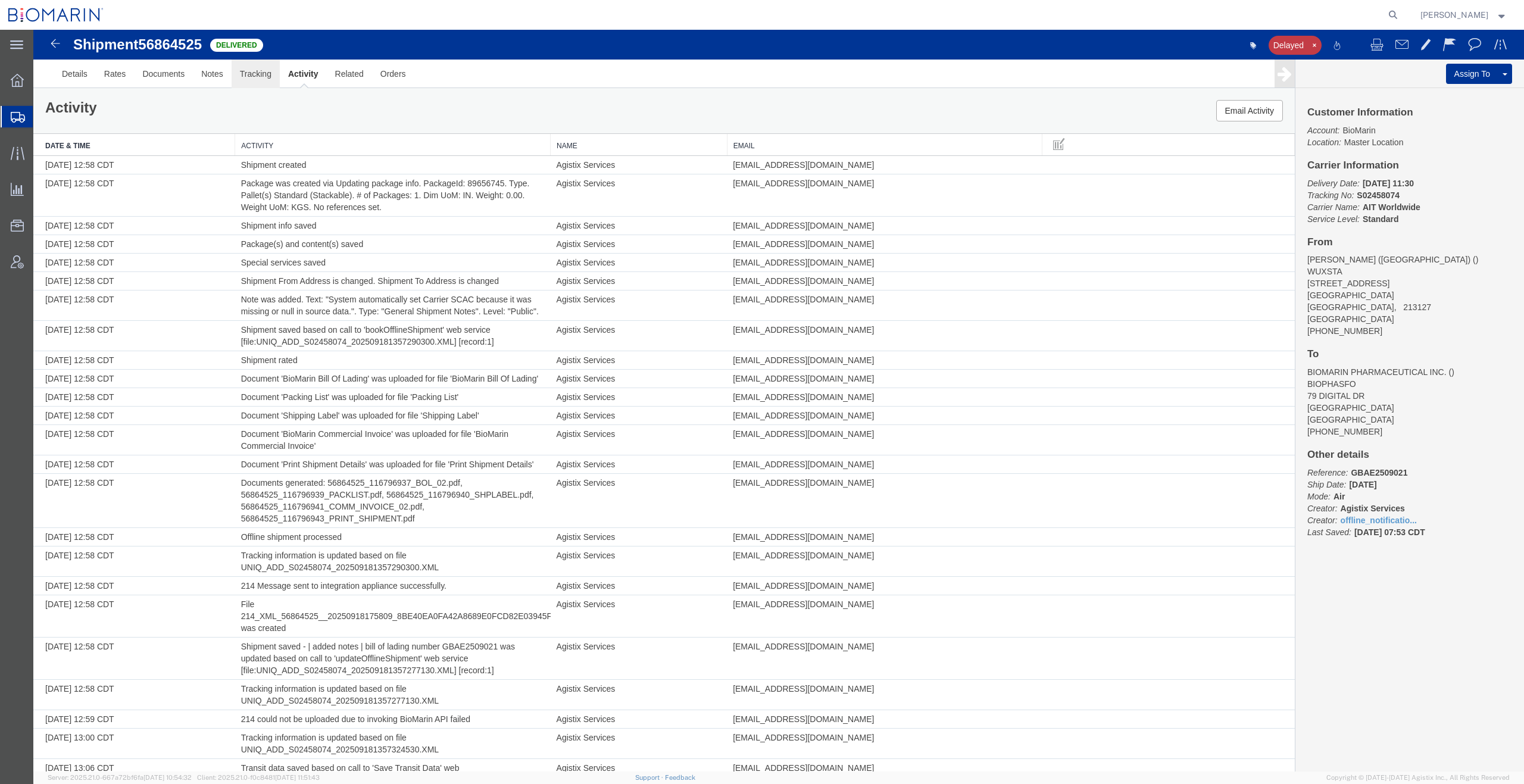
click at [244, 72] on link "Tracking" at bounding box center [256, 74] width 48 height 29
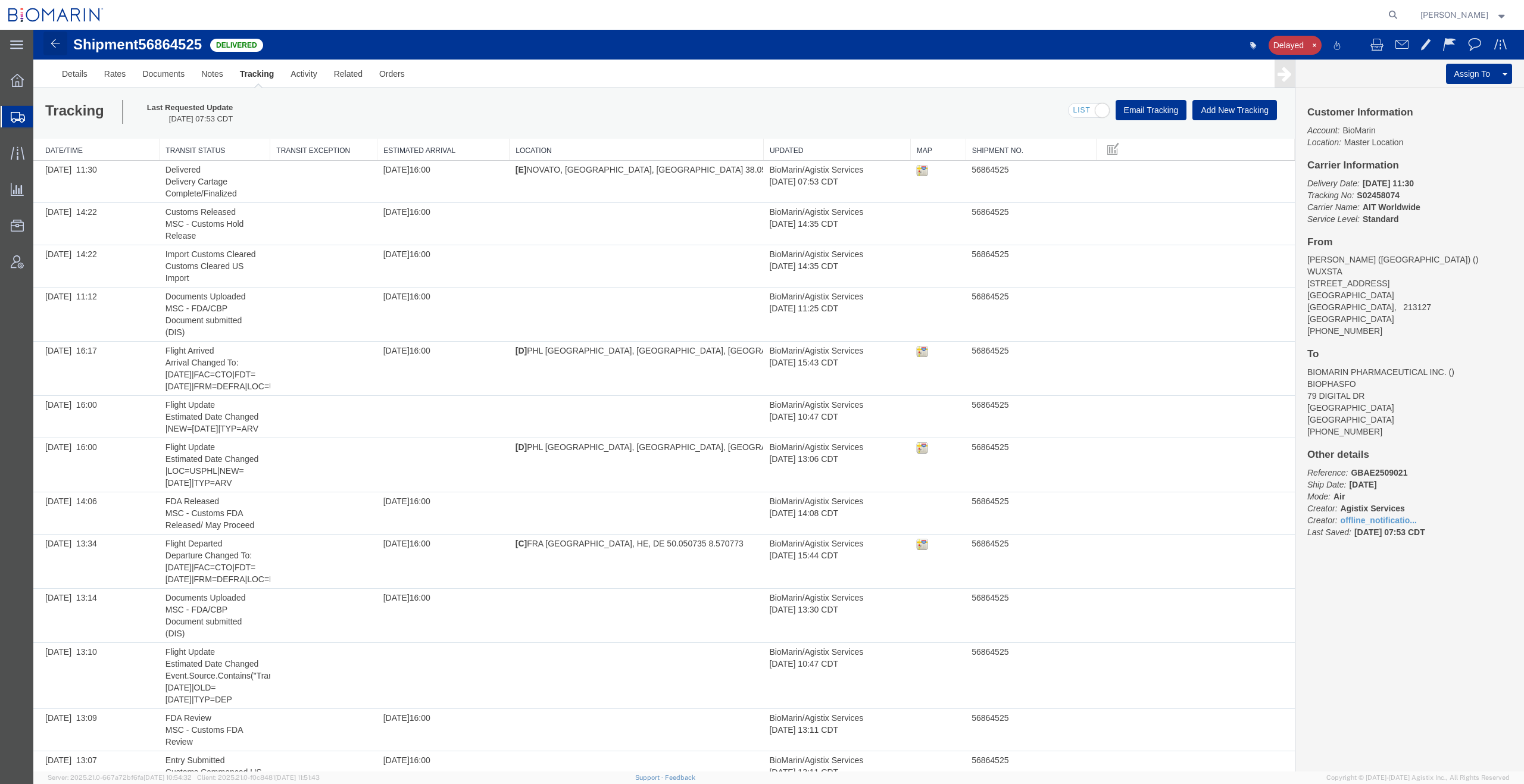
click at [62, 44] on img at bounding box center [55, 43] width 15 height 15
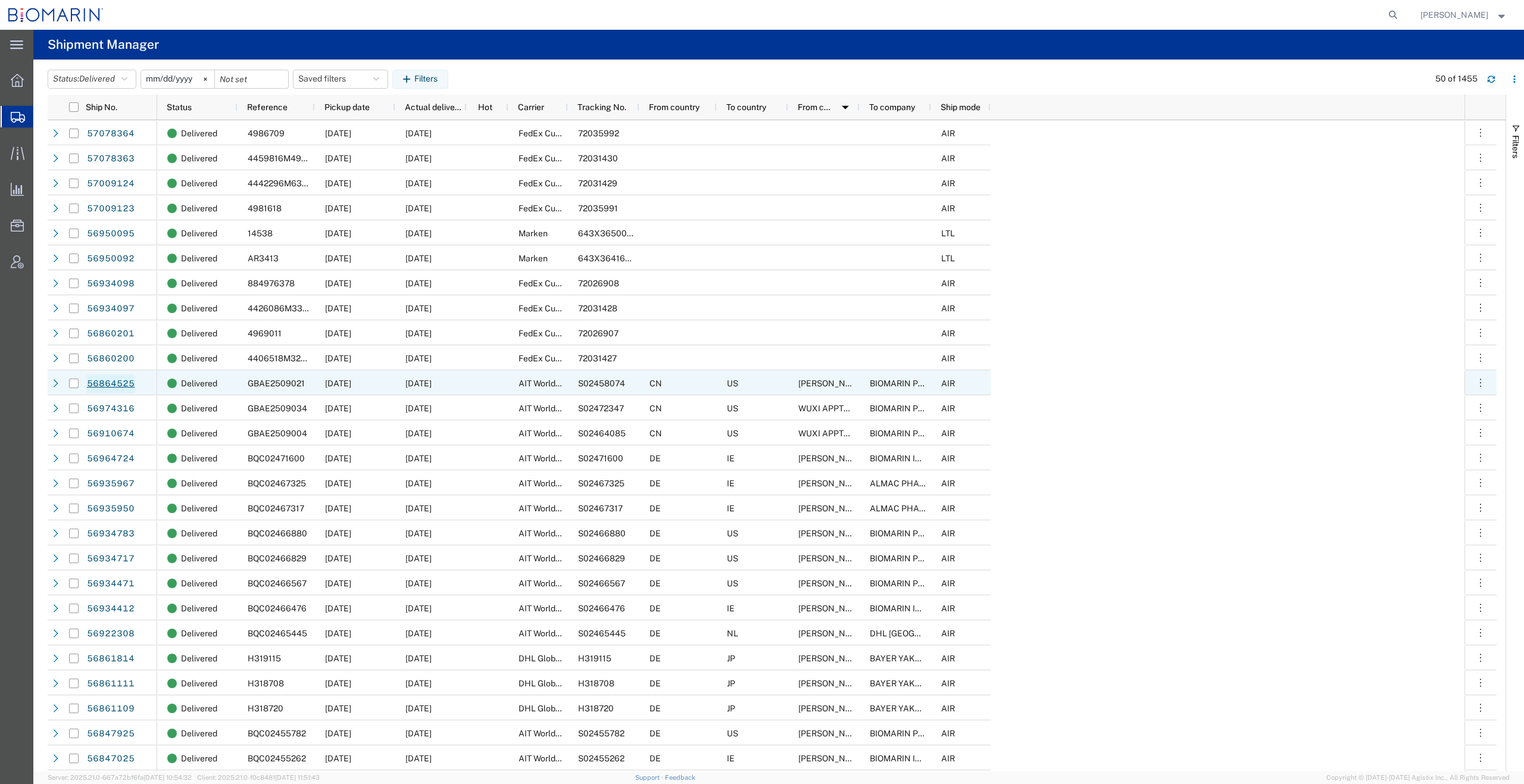
click at [104, 382] on link "56864525" at bounding box center [110, 384] width 49 height 19
